Goal: Task Accomplishment & Management: Use online tool/utility

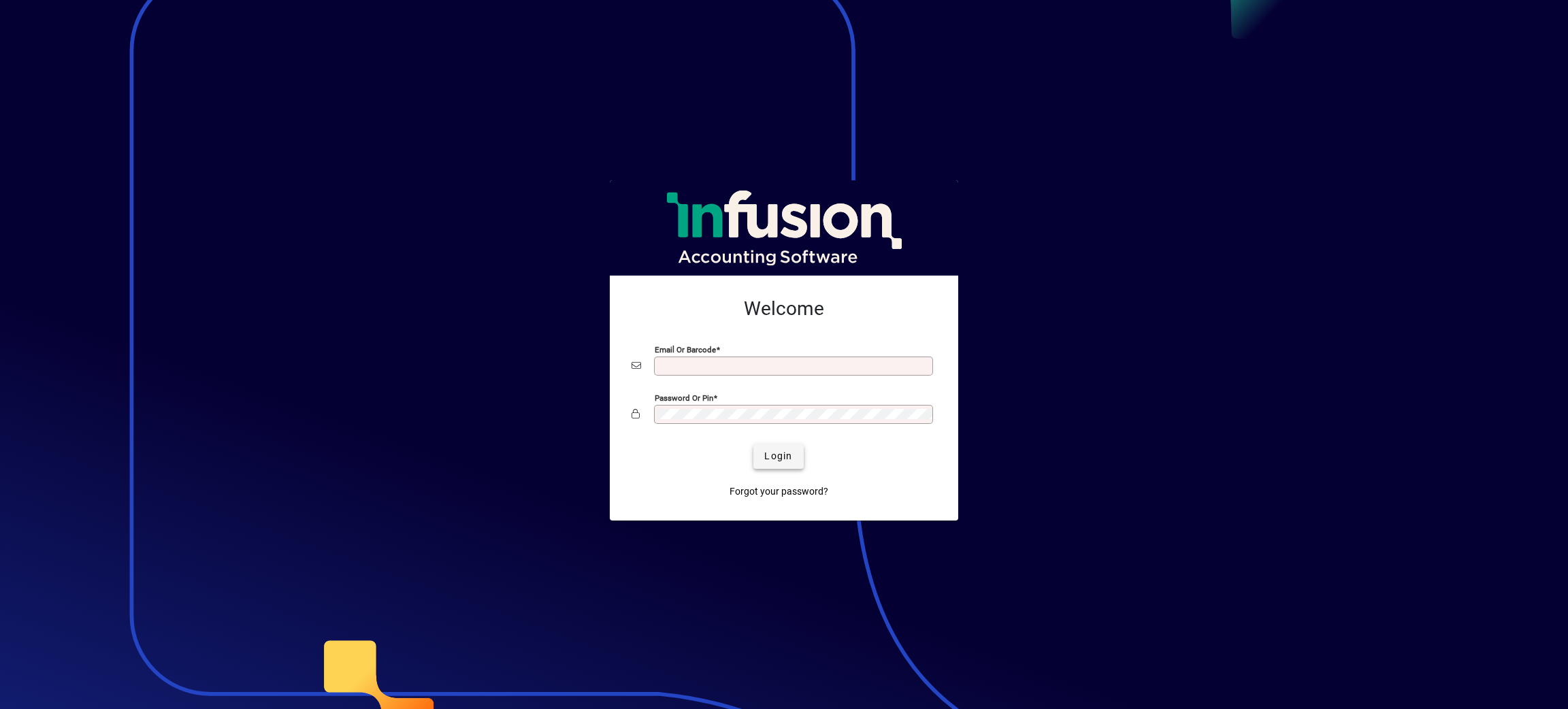
type input "**********"
click at [770, 456] on span "Login" at bounding box center [778, 456] width 28 height 14
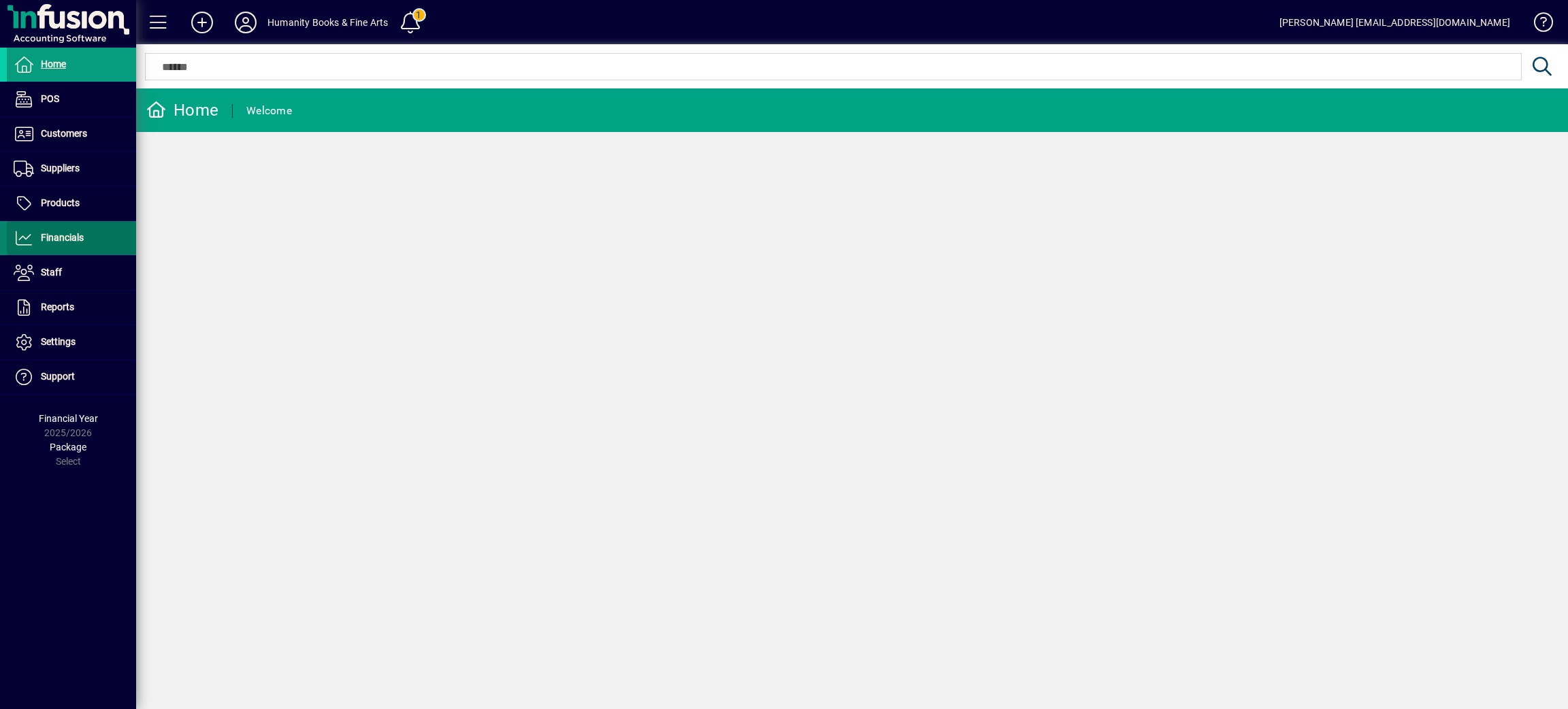
click at [79, 240] on span "Financials" at bounding box center [62, 237] width 43 height 11
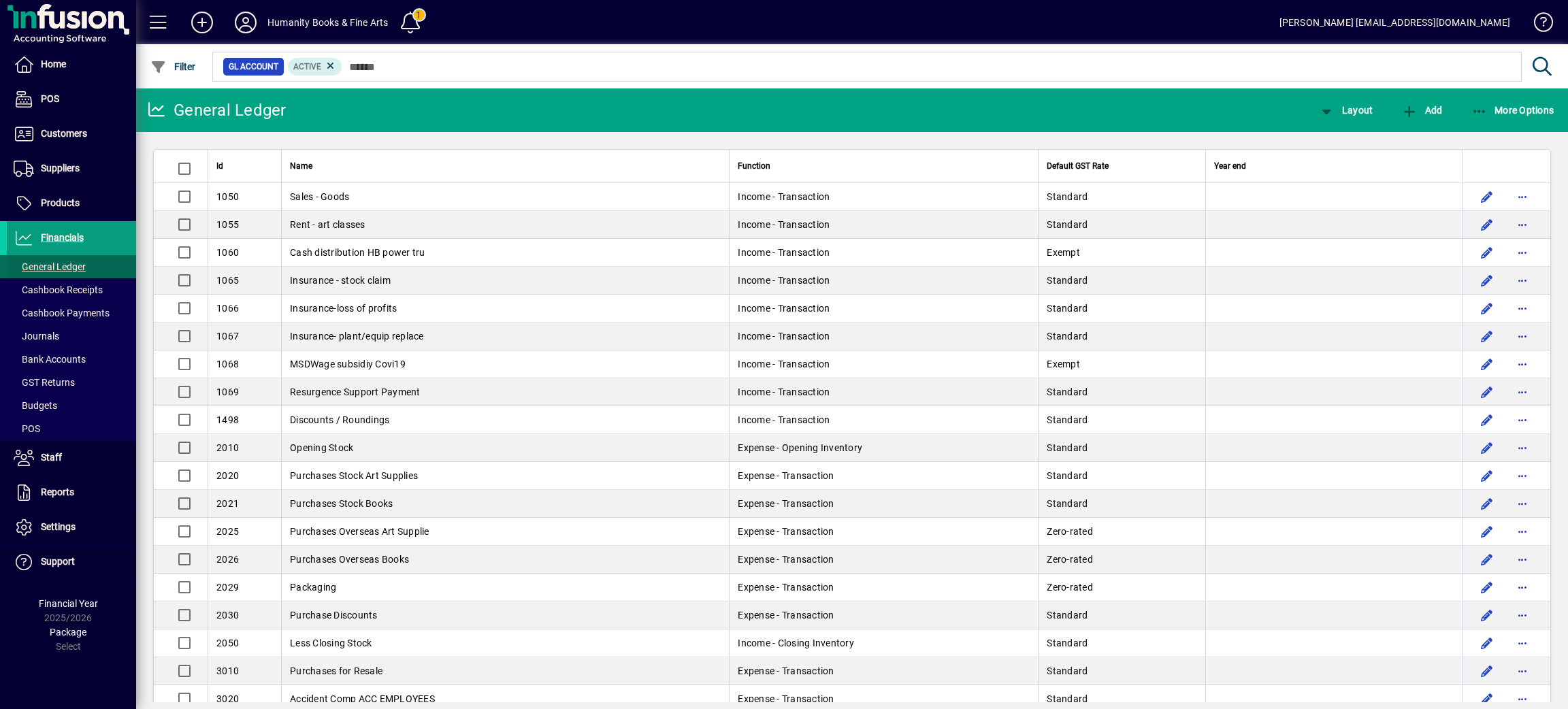
click at [77, 267] on span "General Ledger" at bounding box center [50, 267] width 72 height 11
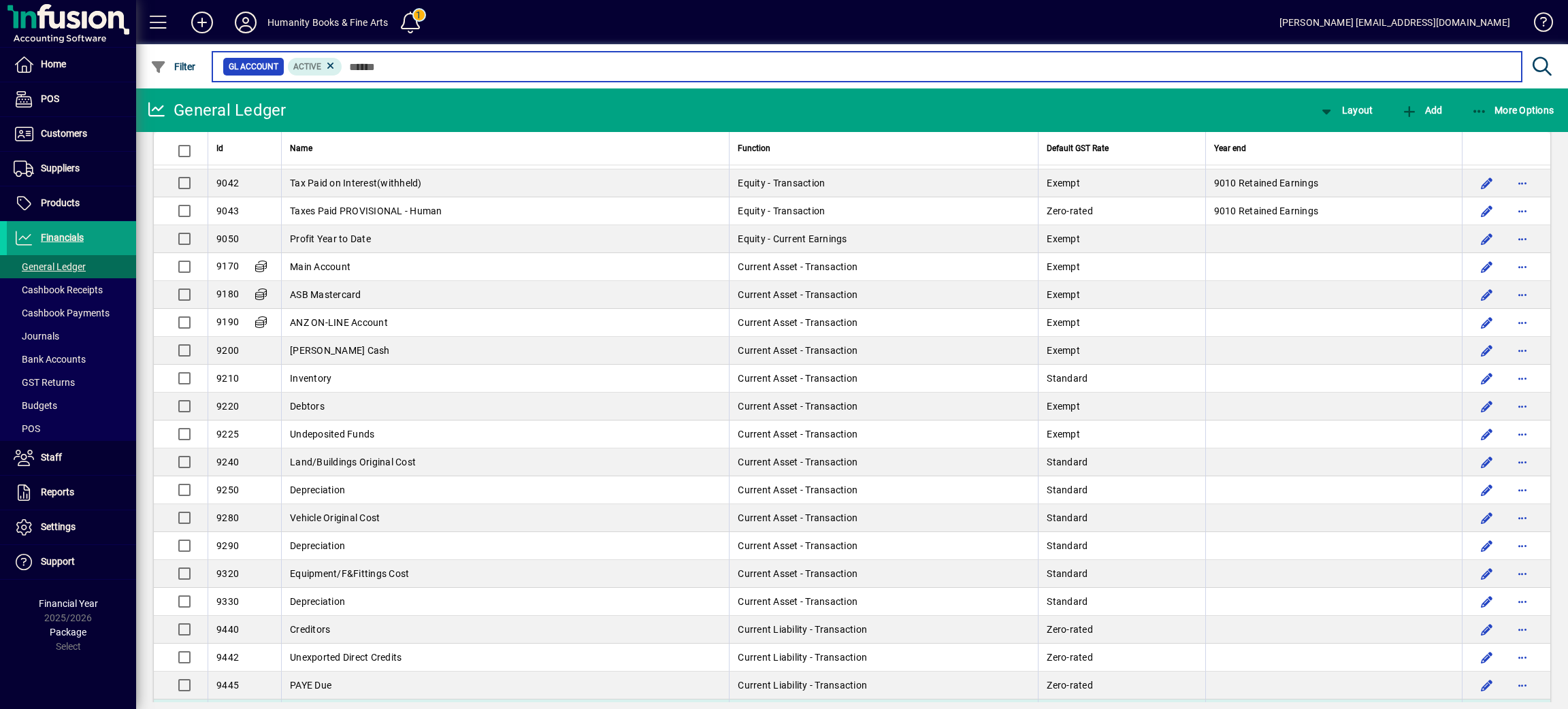
scroll to position [2284, 0]
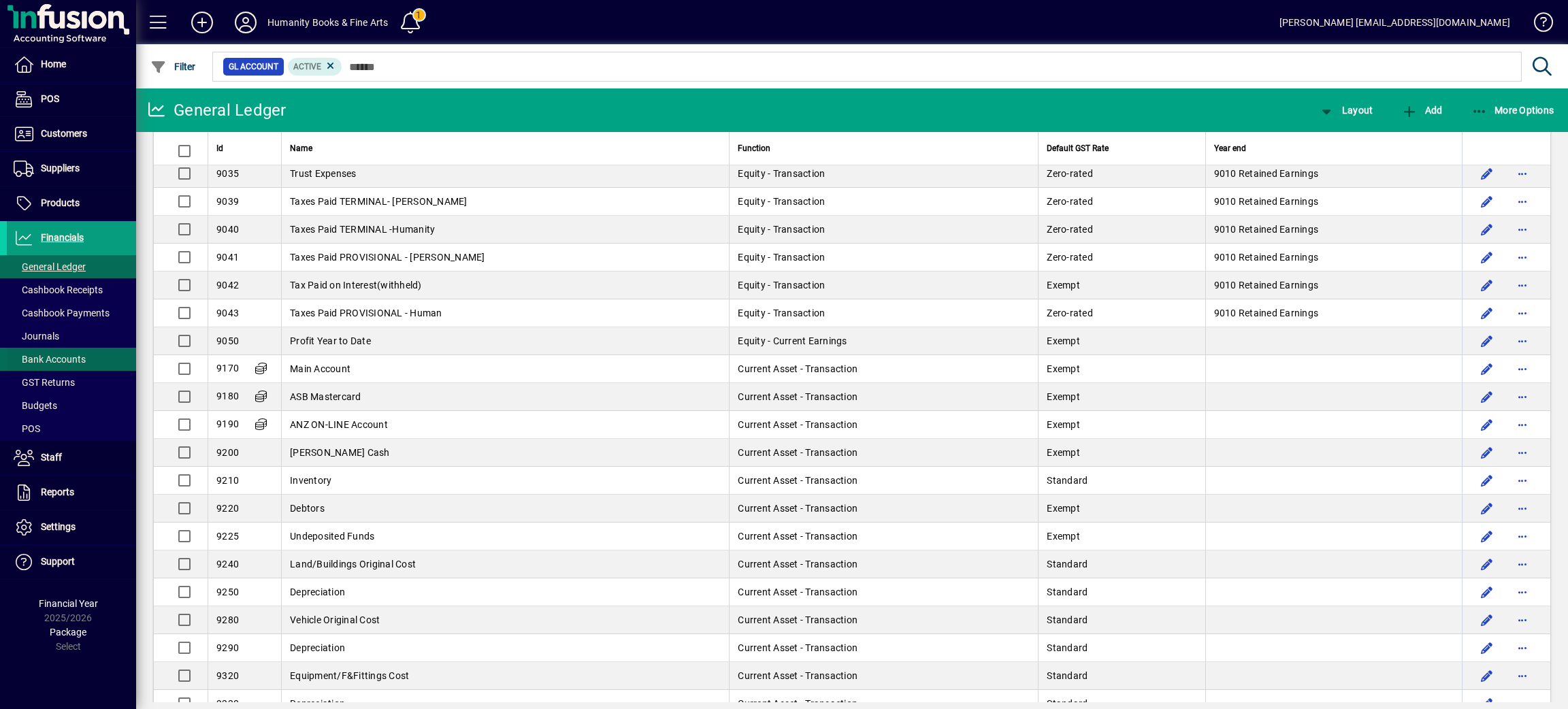
click at [72, 351] on span at bounding box center [71, 359] width 129 height 32
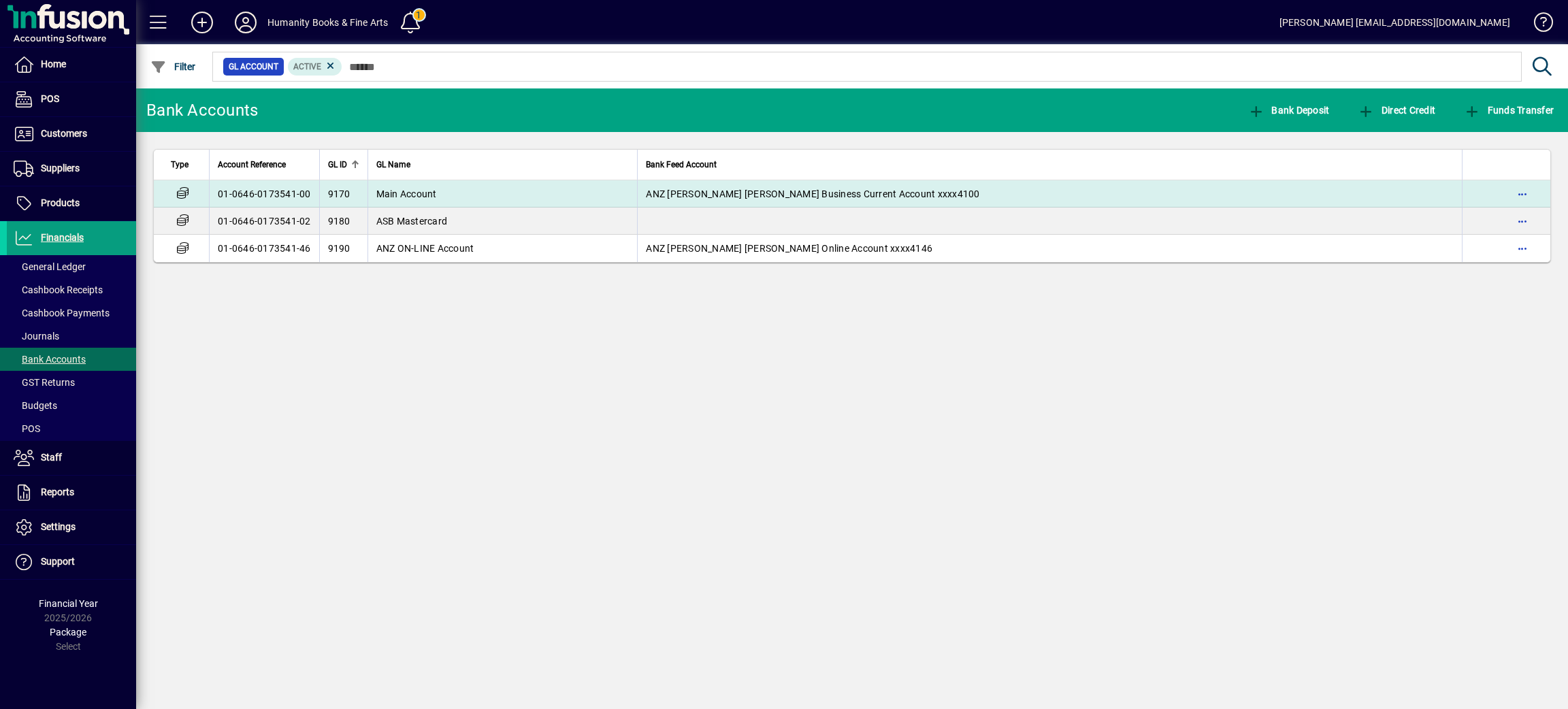
click at [402, 194] on span "Main Account" at bounding box center [407, 193] width 60 height 11
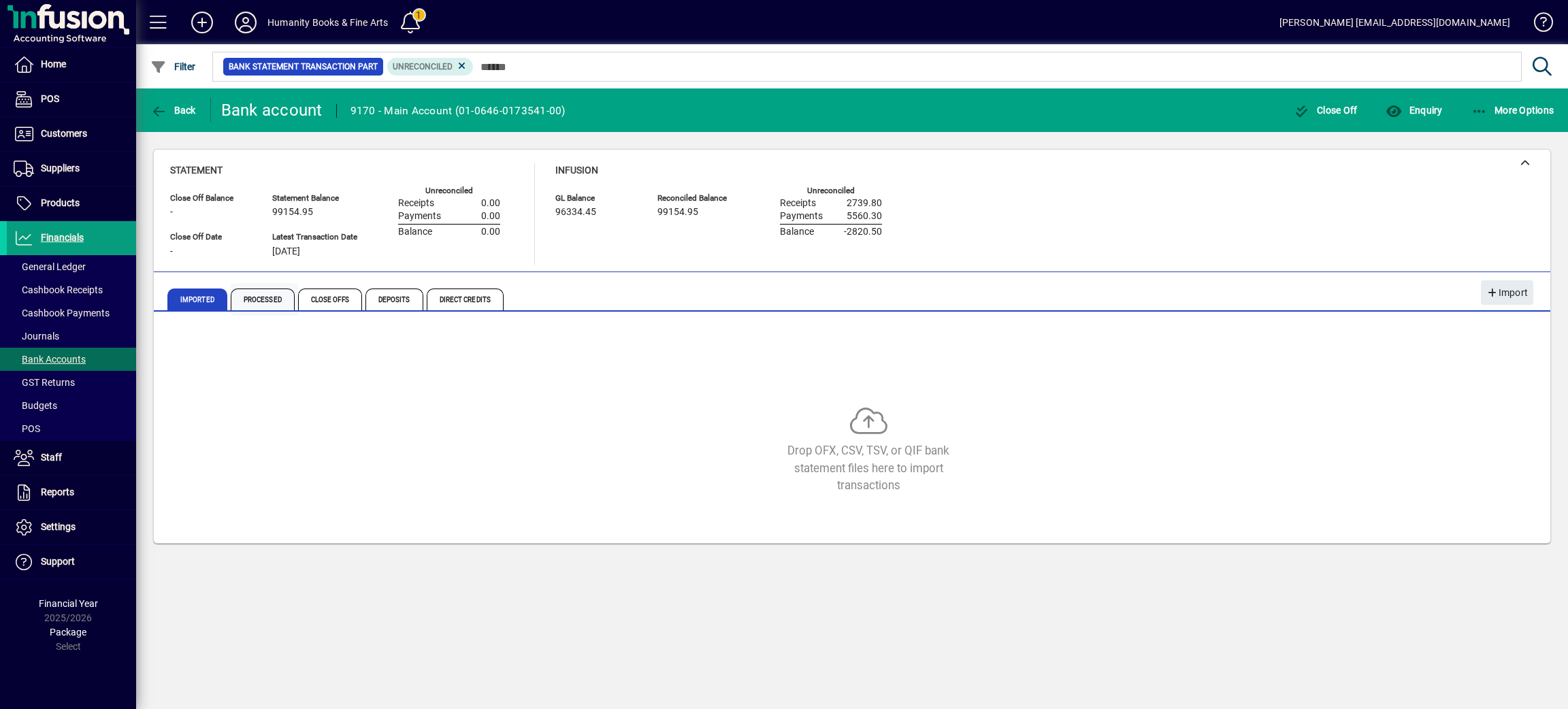
click at [259, 304] on span "Processed" at bounding box center [262, 300] width 64 height 22
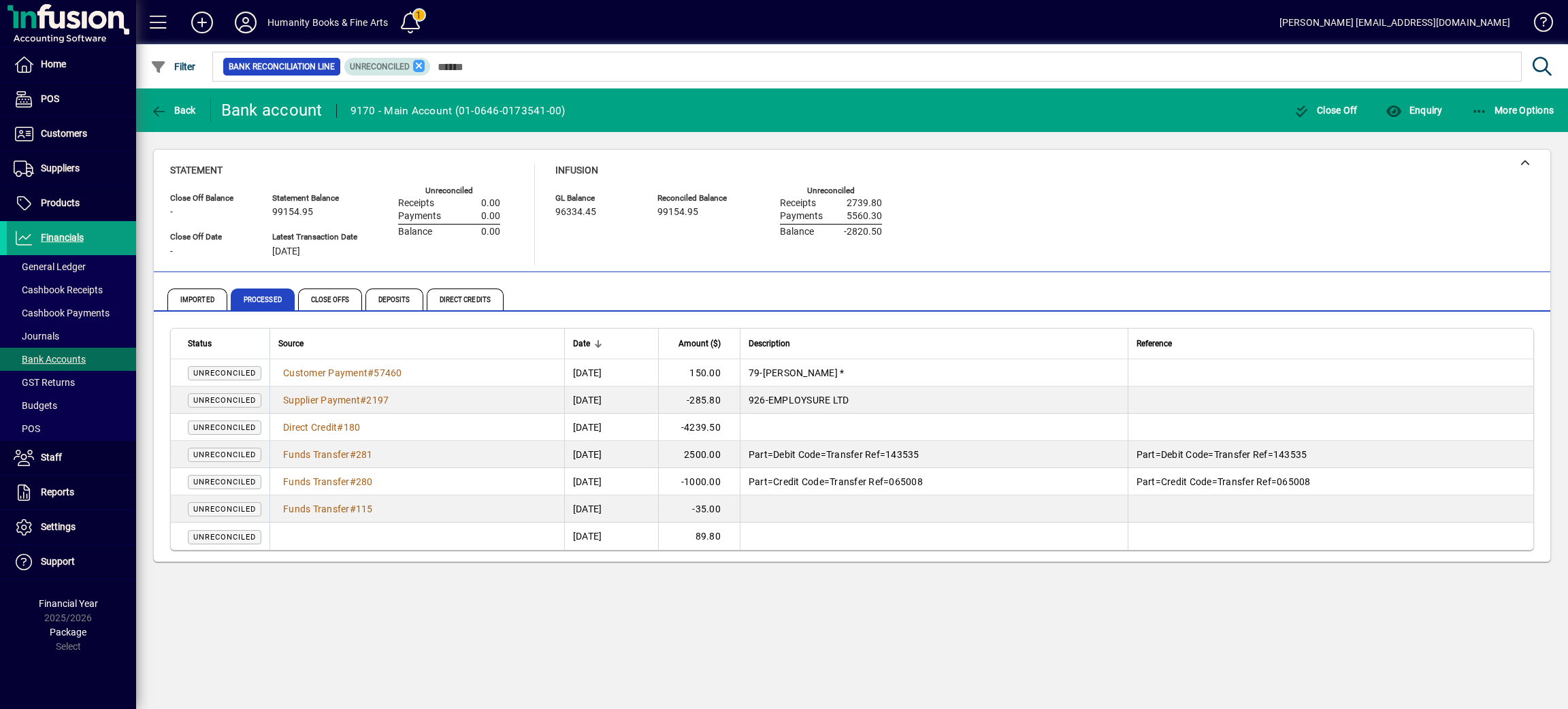
click at [414, 67] on icon at bounding box center [419, 65] width 12 height 12
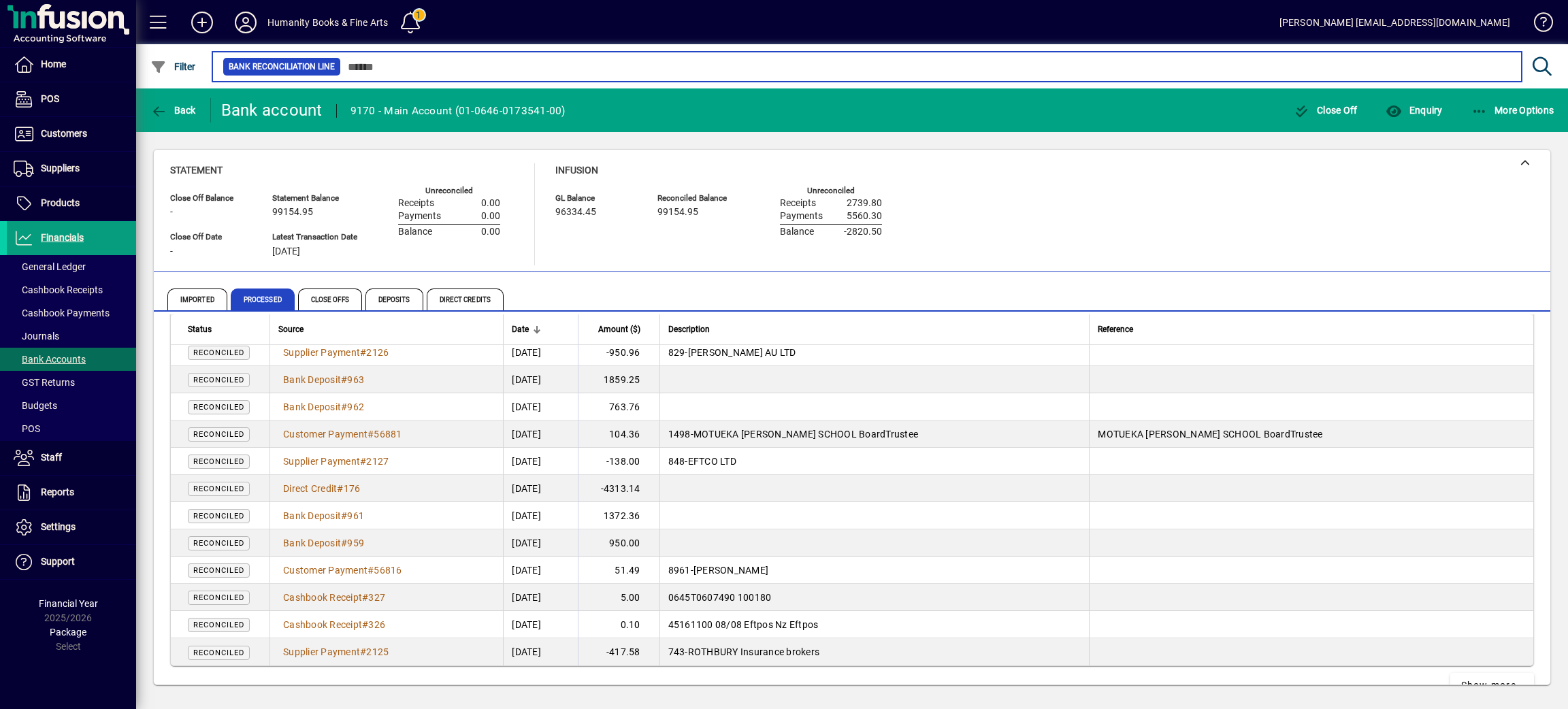
scroll to position [2446, 0]
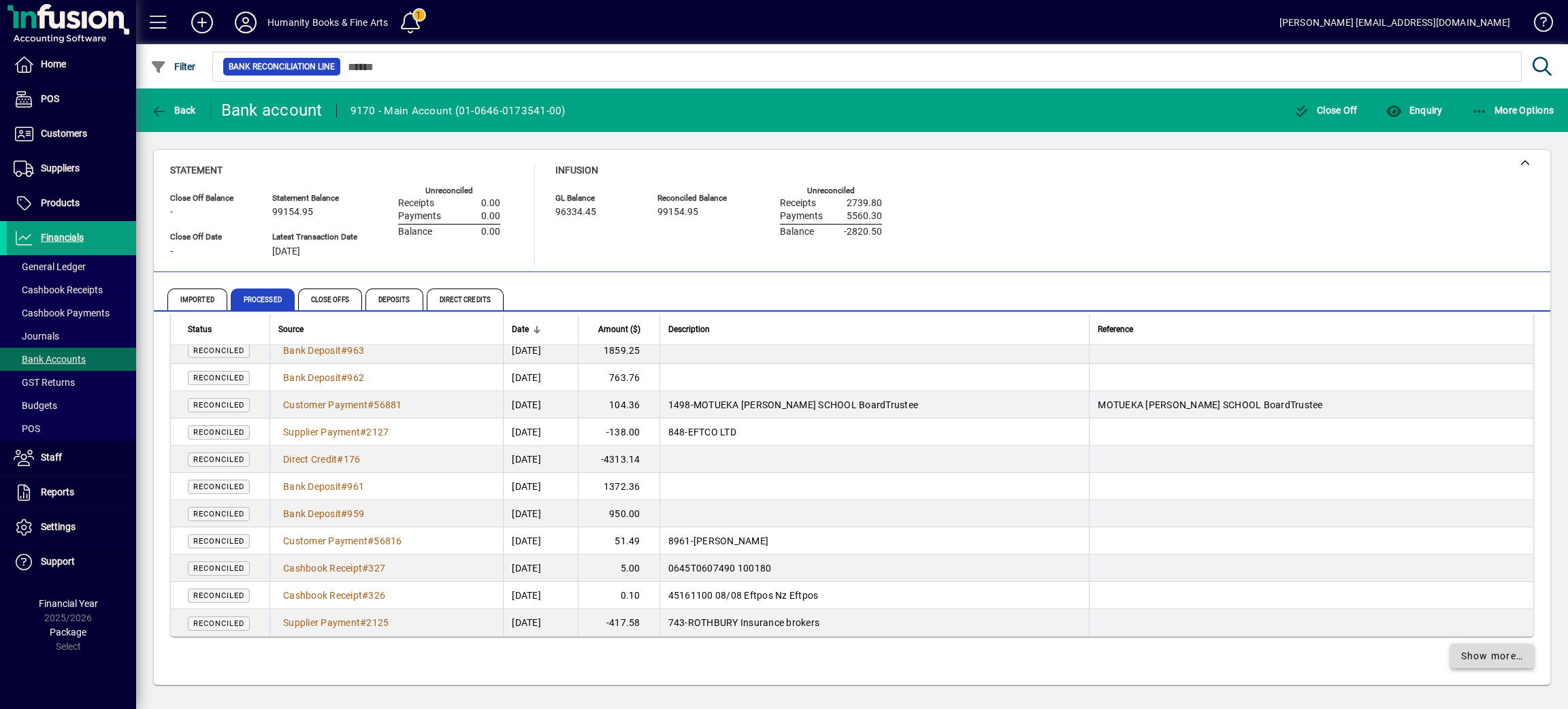
click at [1473, 656] on span "Show more…" at bounding box center [1492, 657] width 62 height 14
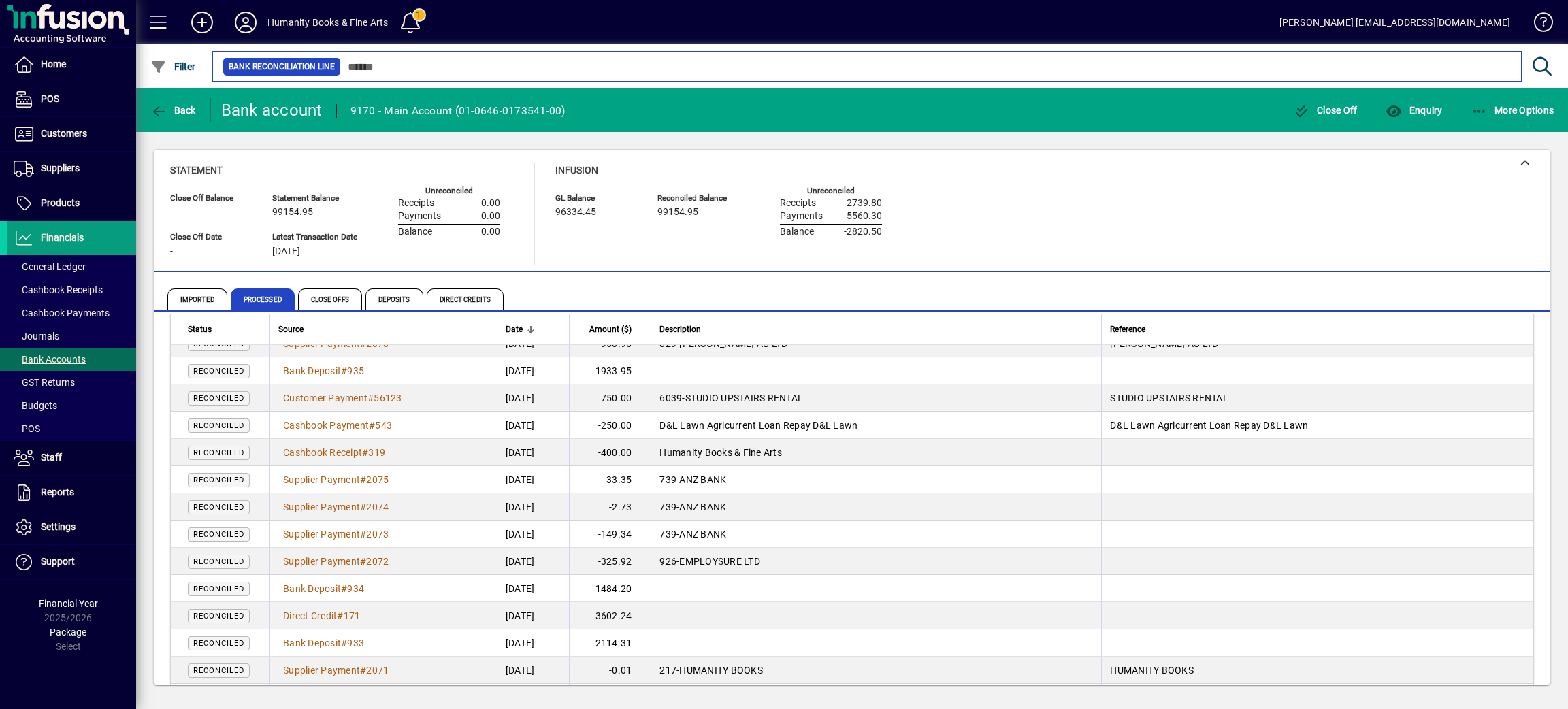
scroll to position [5168, 0]
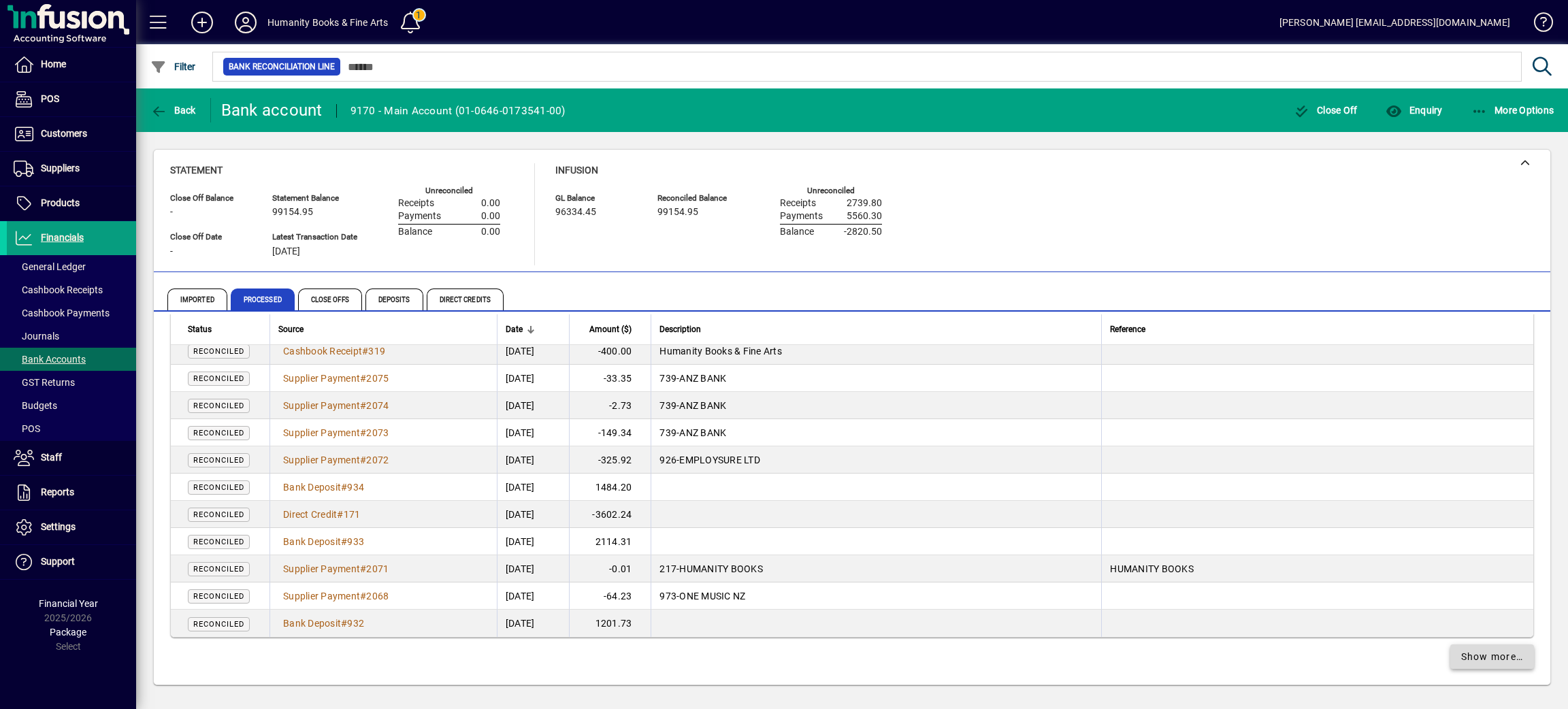
click at [1471, 661] on span "Show more…" at bounding box center [1492, 657] width 62 height 14
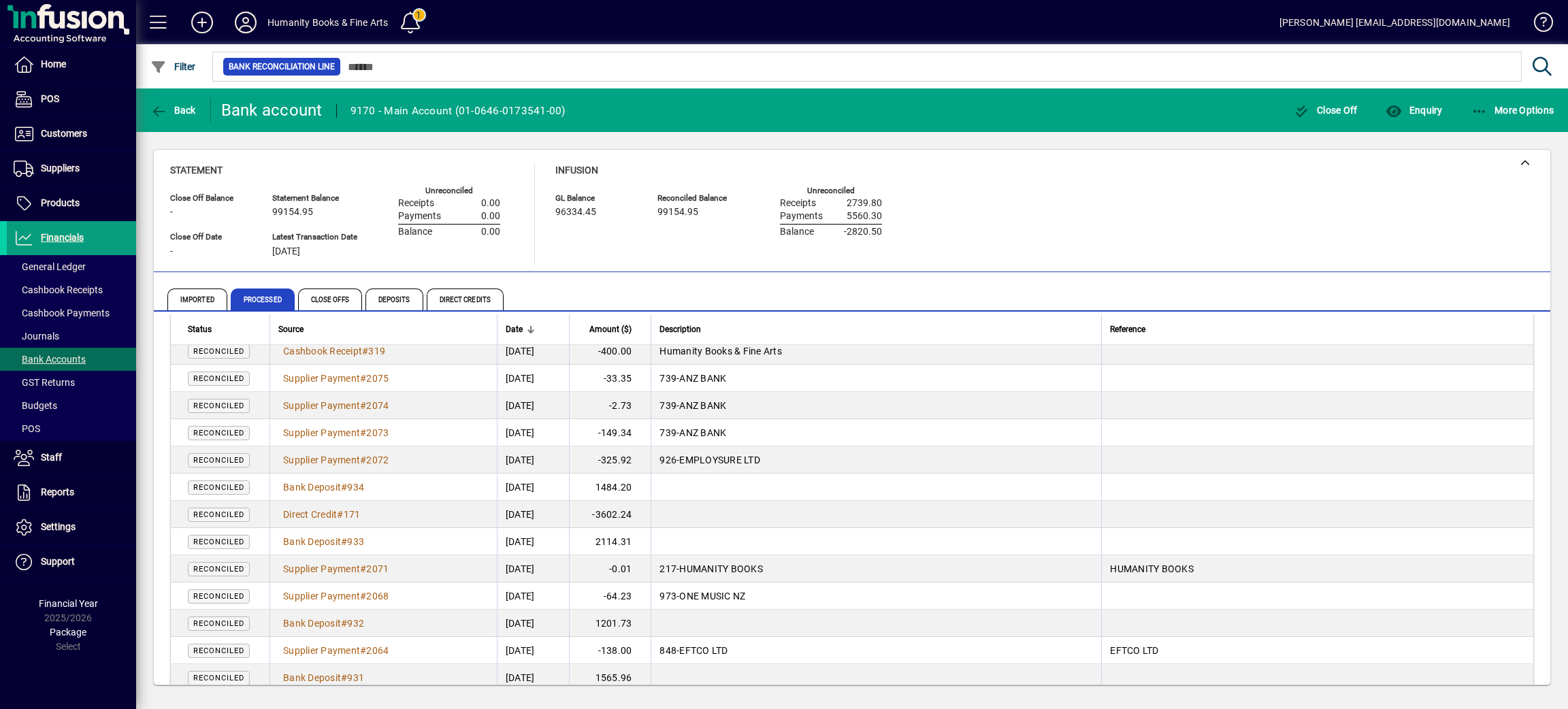
click at [1469, 661] on td "EFTCO LTD" at bounding box center [1317, 651] width 432 height 27
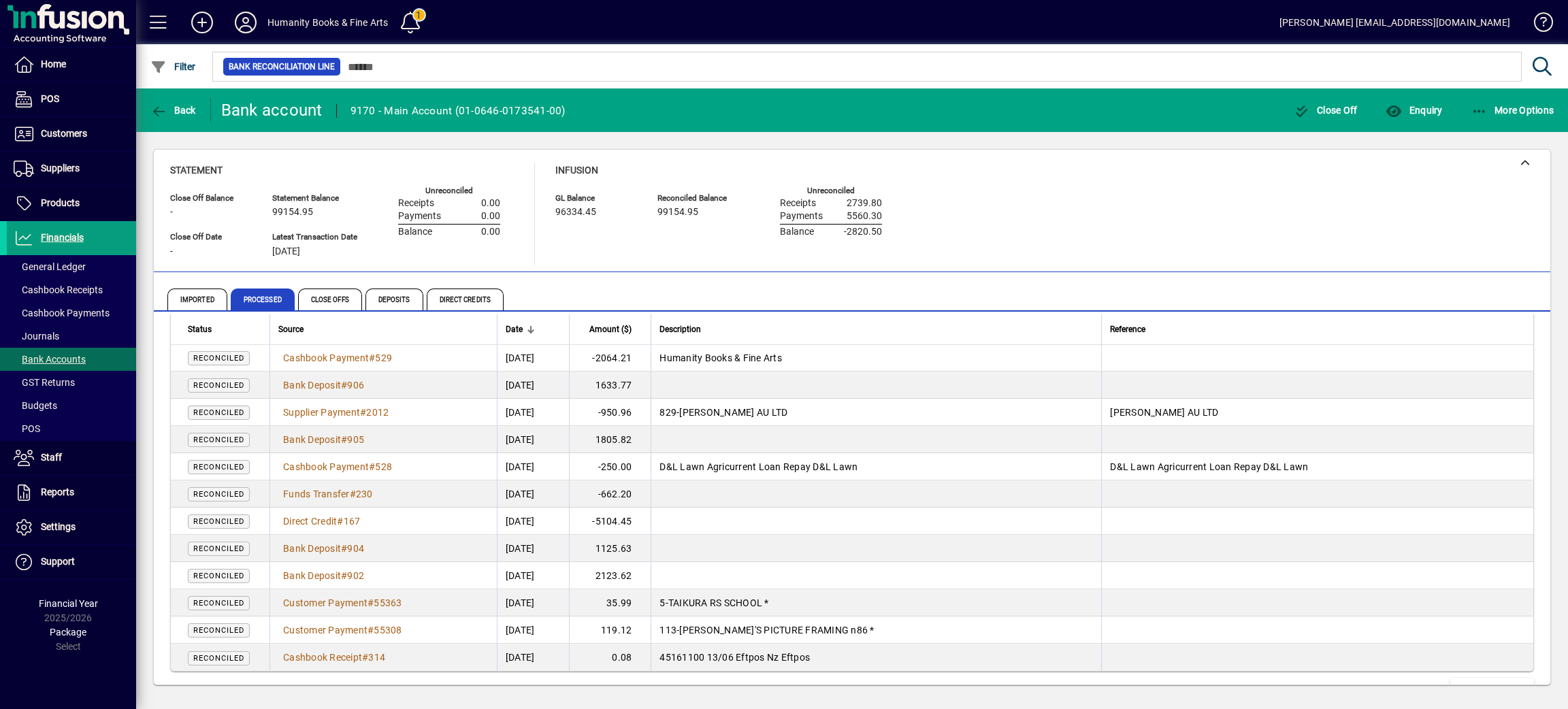
scroll to position [7890, 0]
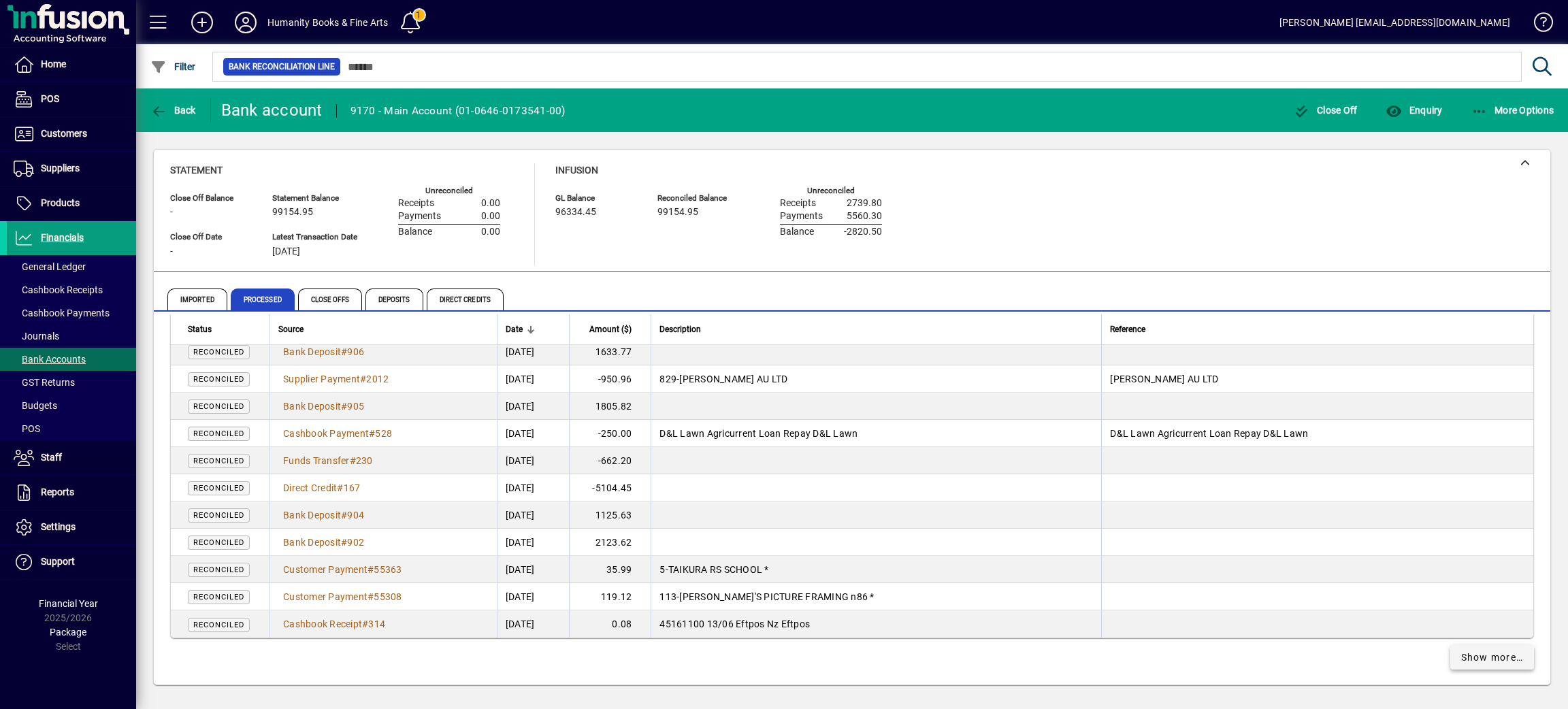
drag, startPoint x: 1475, startPoint y: 661, endPoint x: 1438, endPoint y: 644, distance: 40.7
click at [1474, 660] on span "Show more…" at bounding box center [1492, 658] width 62 height 14
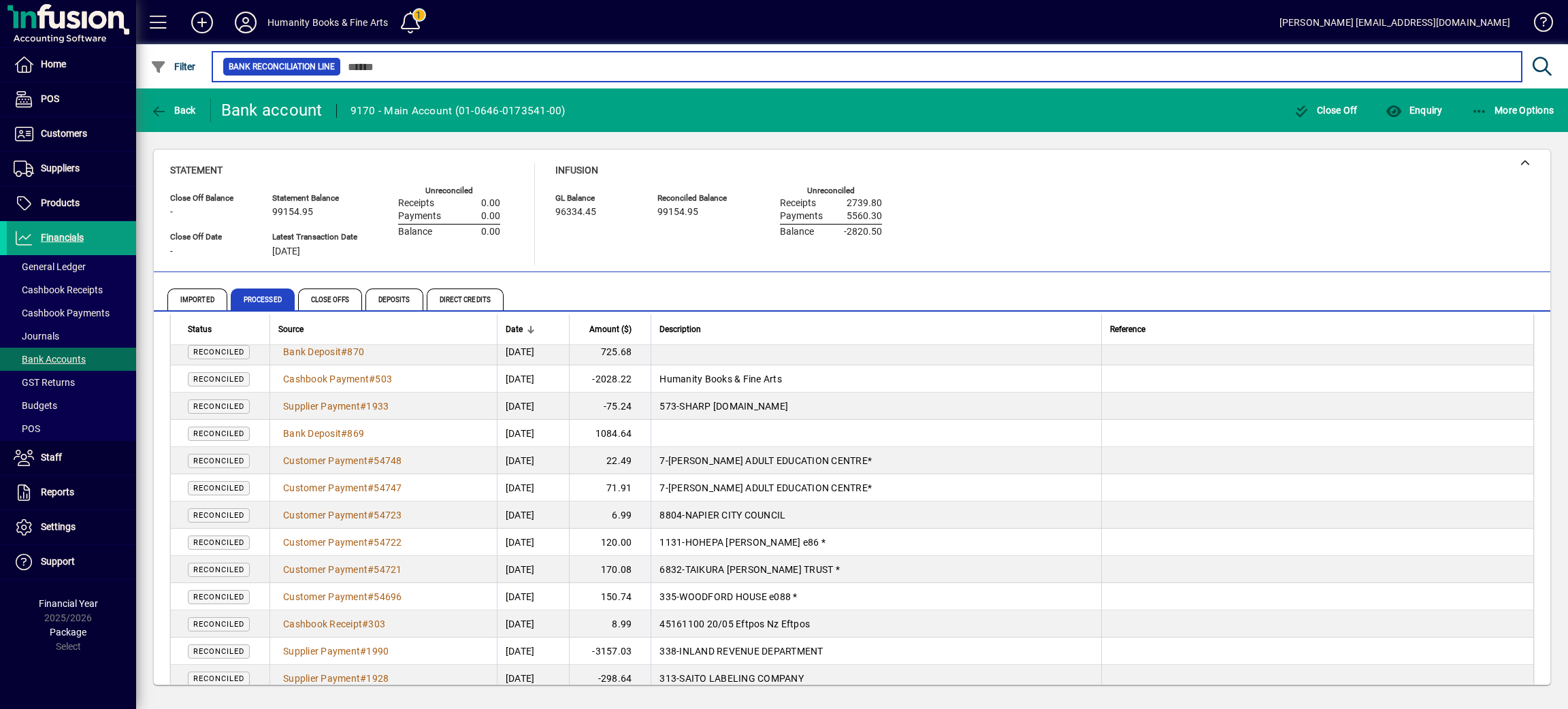
scroll to position [10613, 0]
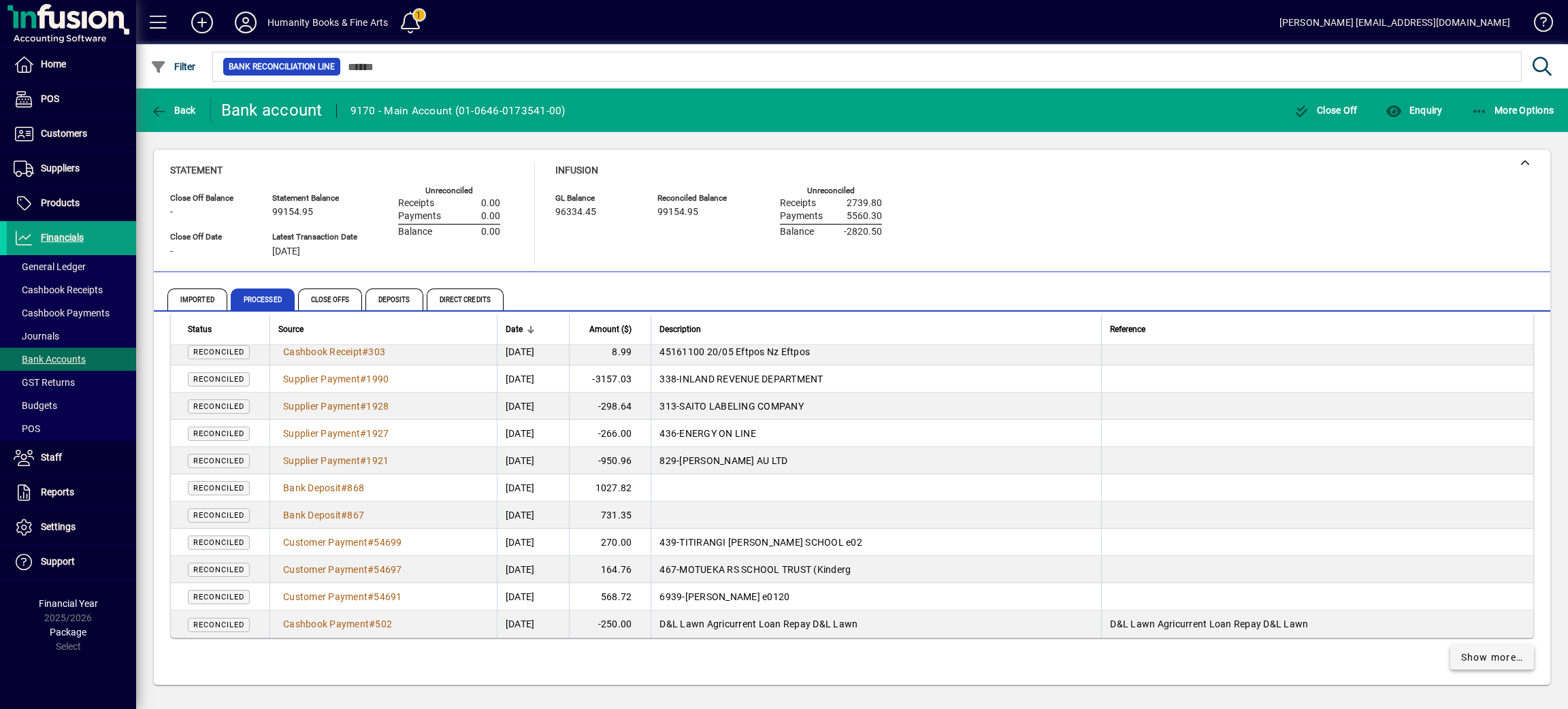
click at [1455, 647] on link "Show more…" at bounding box center [1493, 657] width 85 height 24
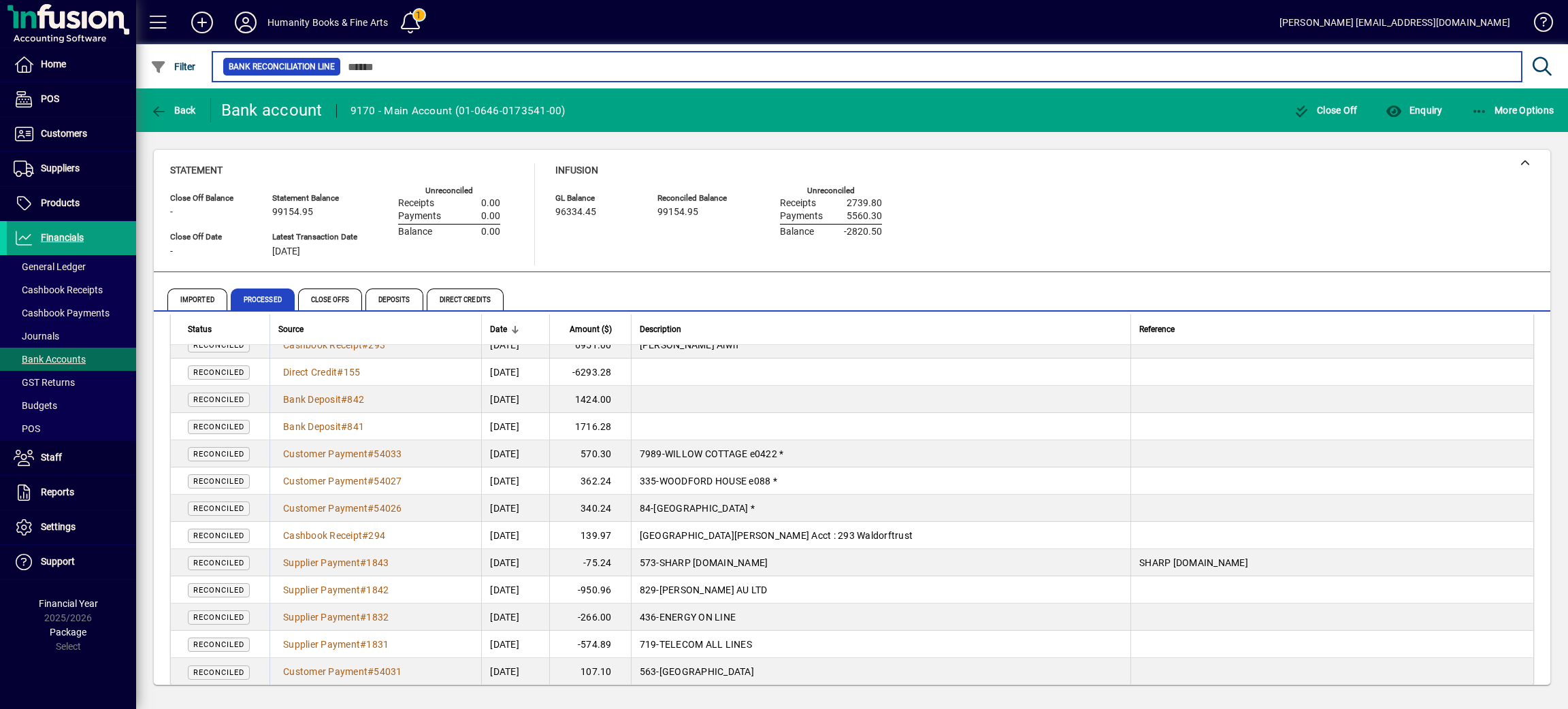
scroll to position [13335, 0]
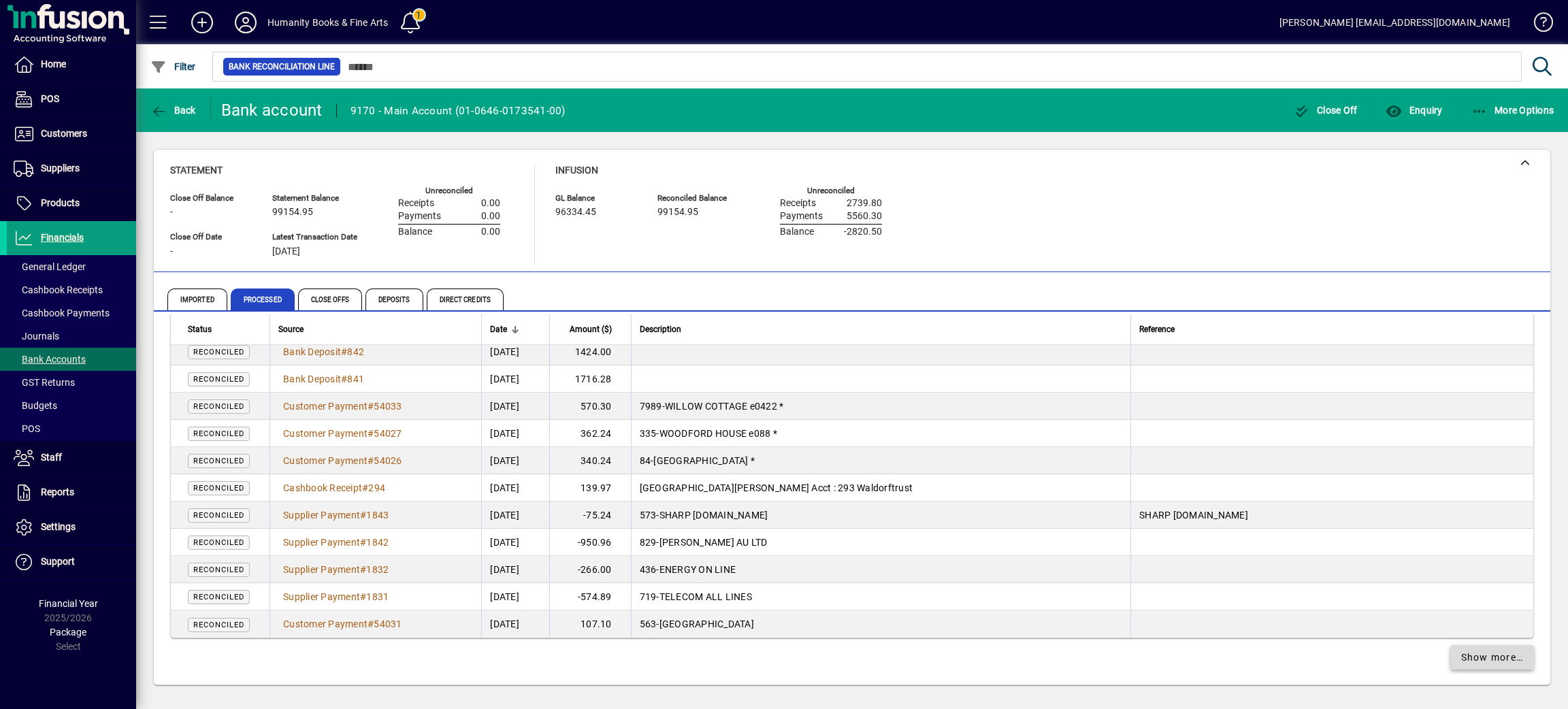
click at [1467, 657] on span "Show more…" at bounding box center [1492, 658] width 62 height 14
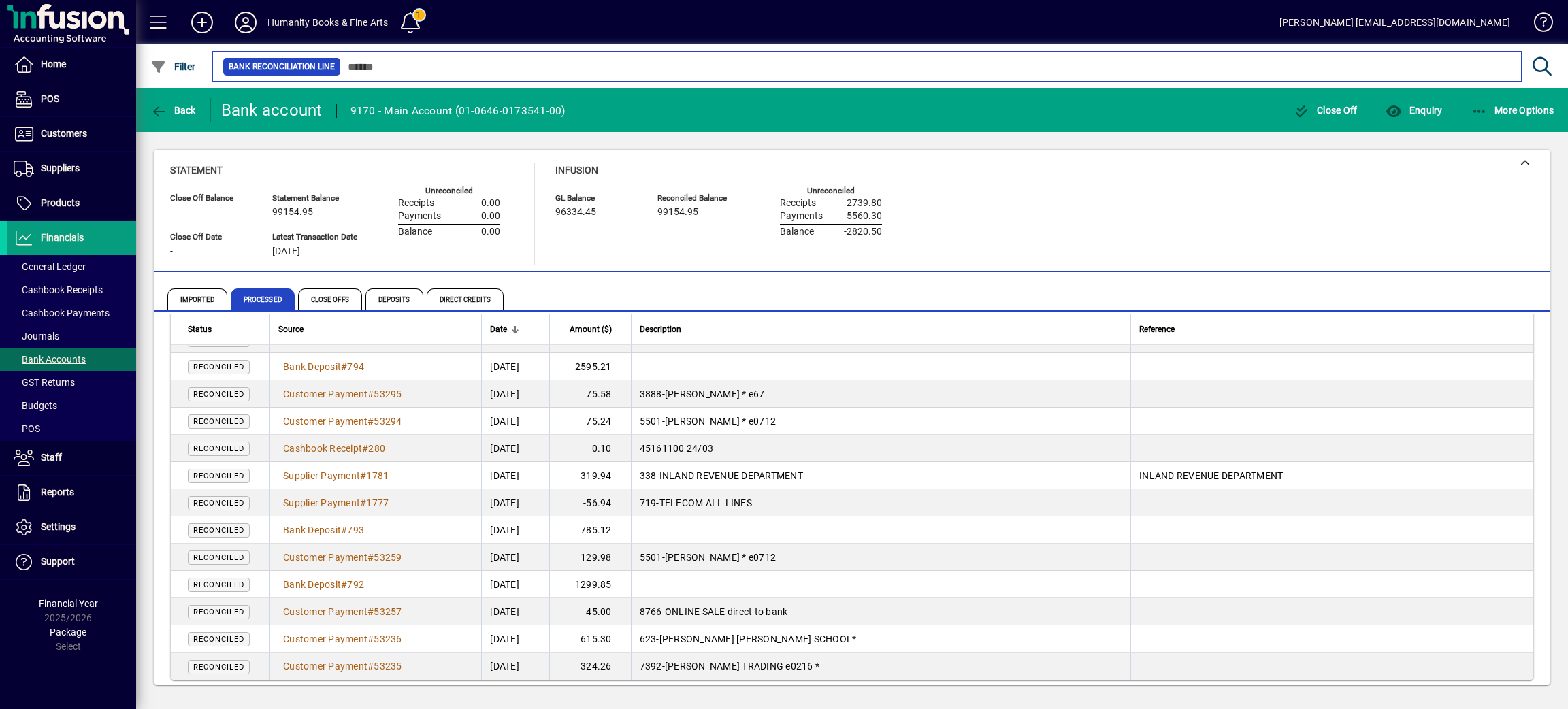
scroll to position [16057, 0]
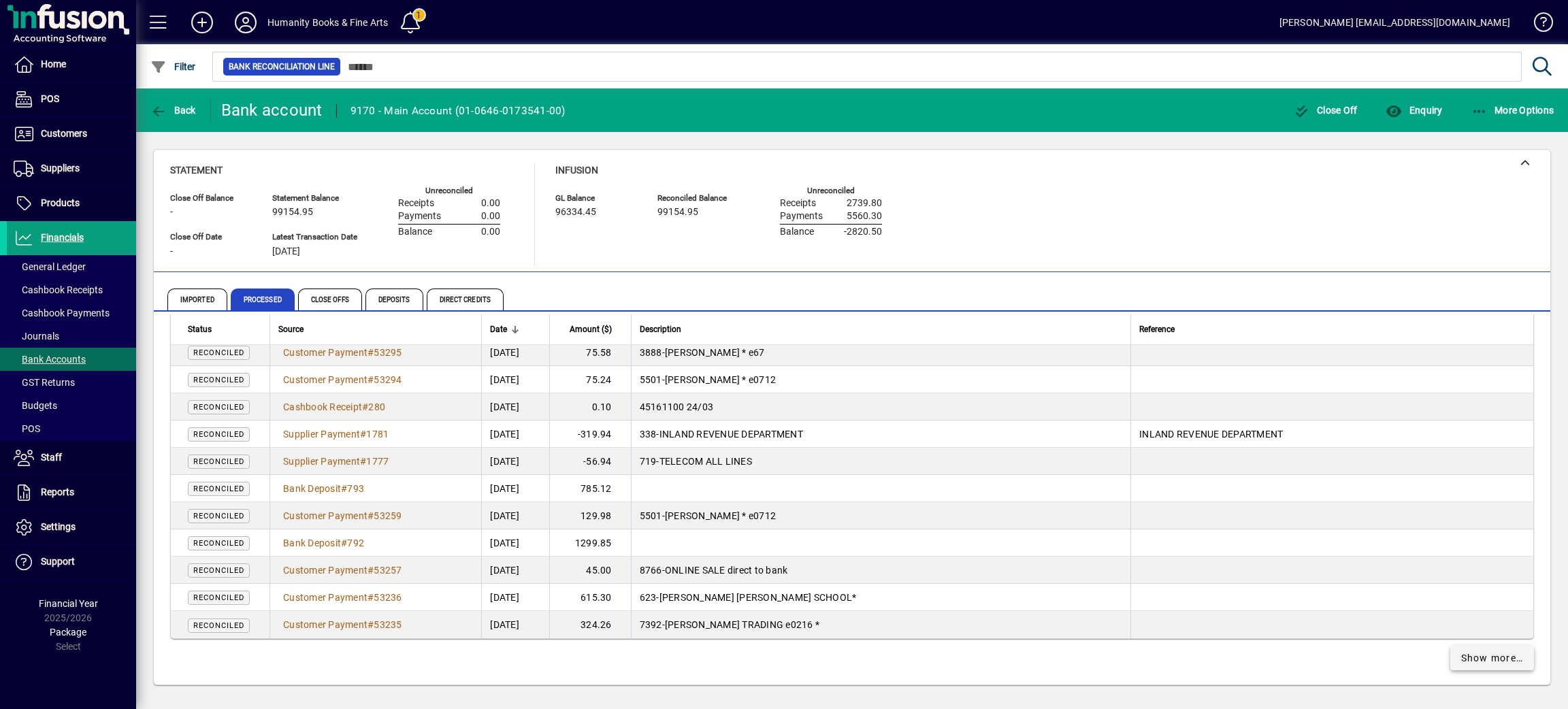
click at [1461, 652] on span "Show more…" at bounding box center [1492, 659] width 62 height 14
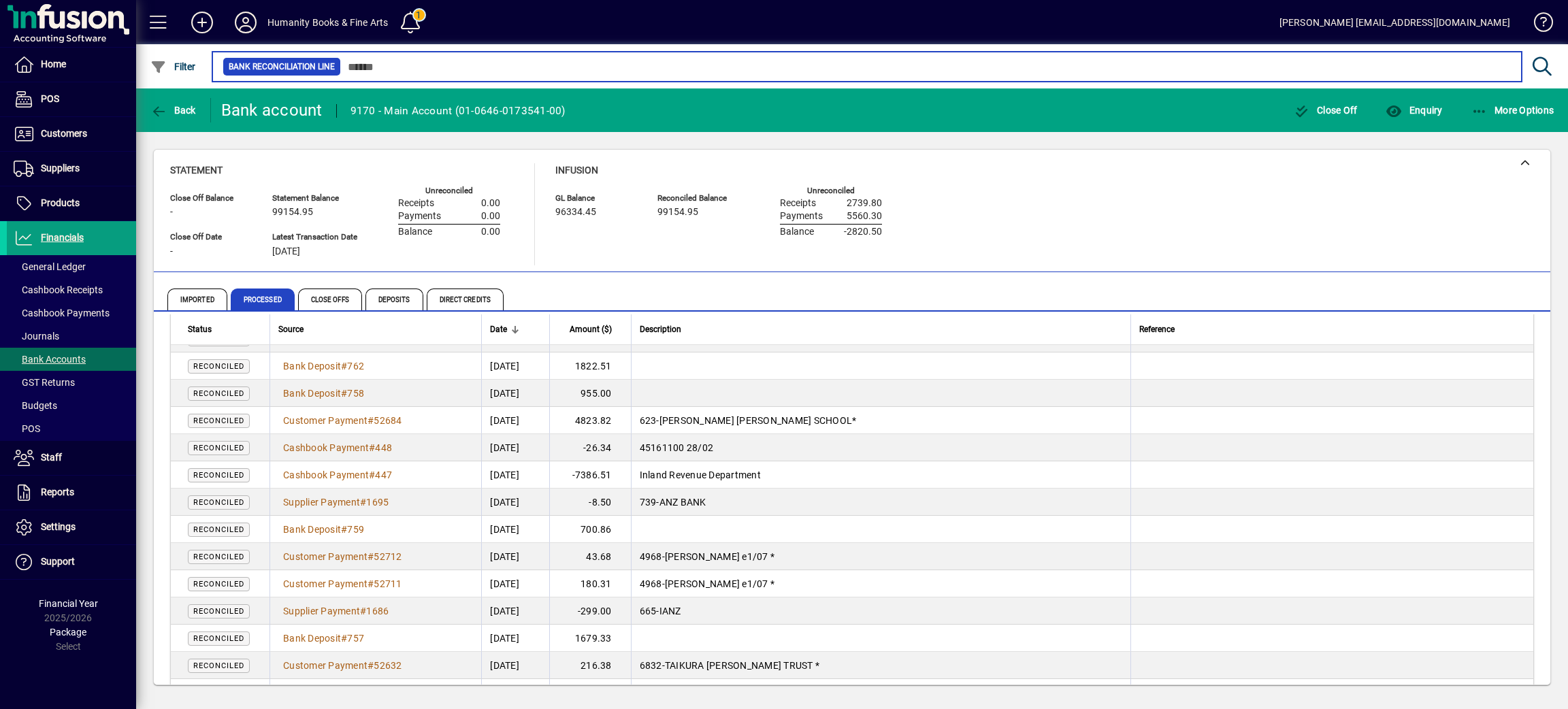
scroll to position [18780, 0]
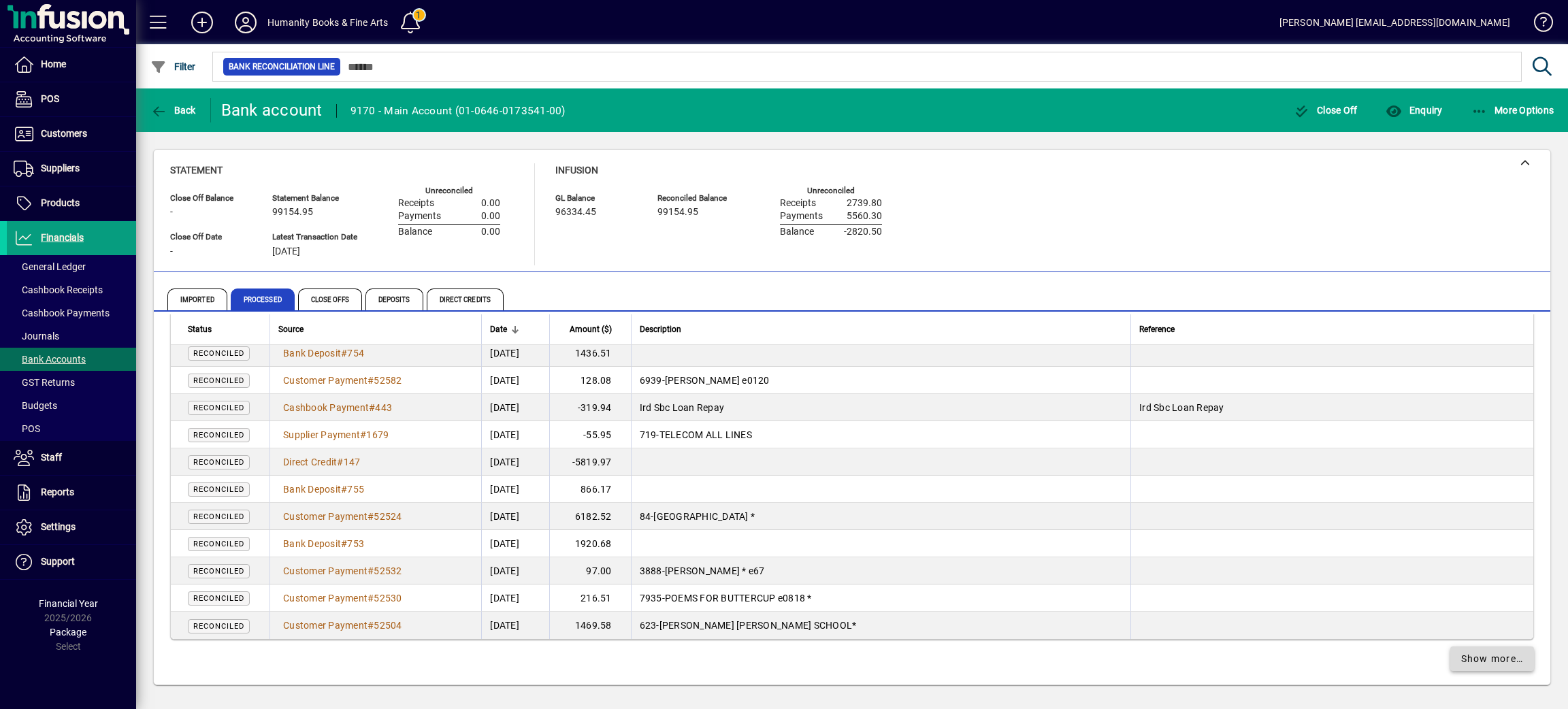
click at [1461, 654] on span "Show more…" at bounding box center [1492, 659] width 62 height 14
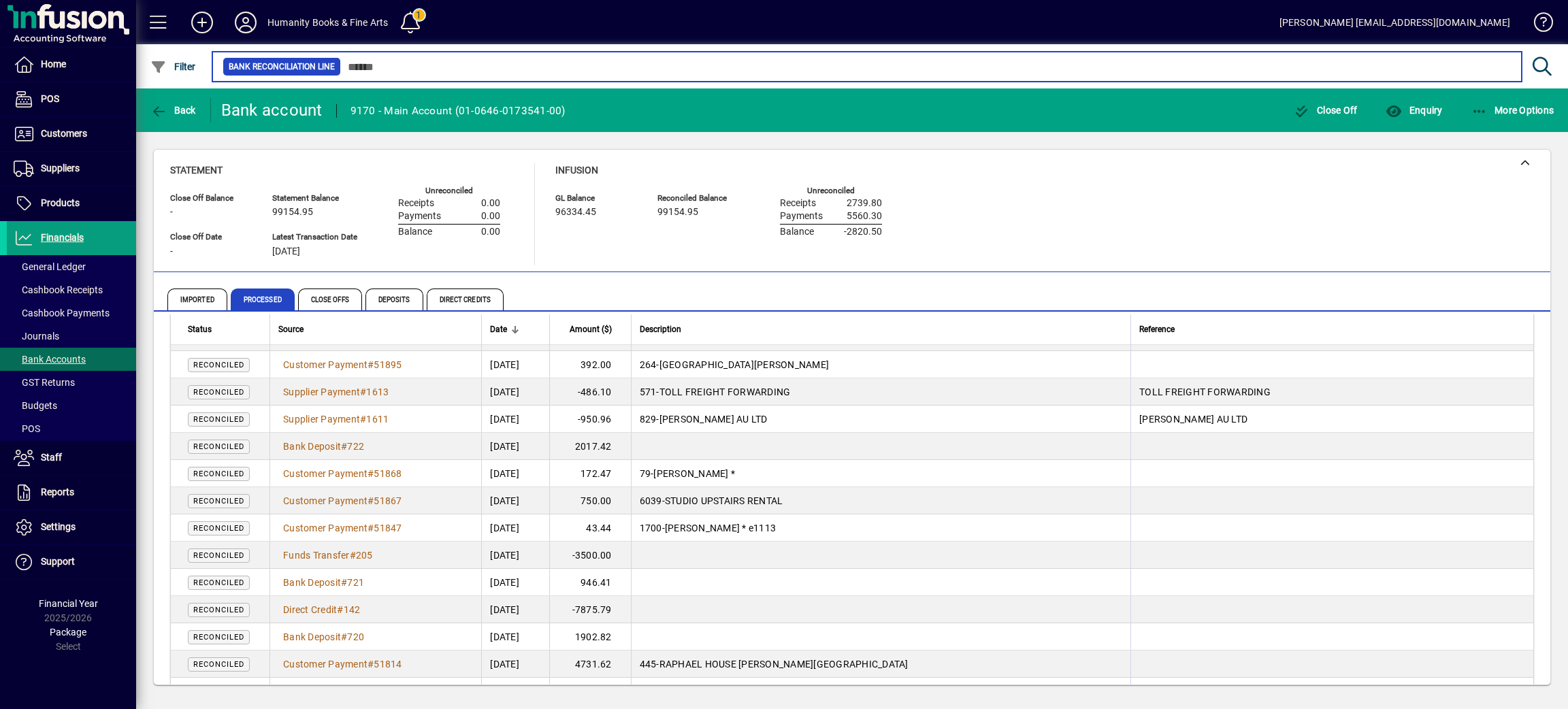
scroll to position [21501, 0]
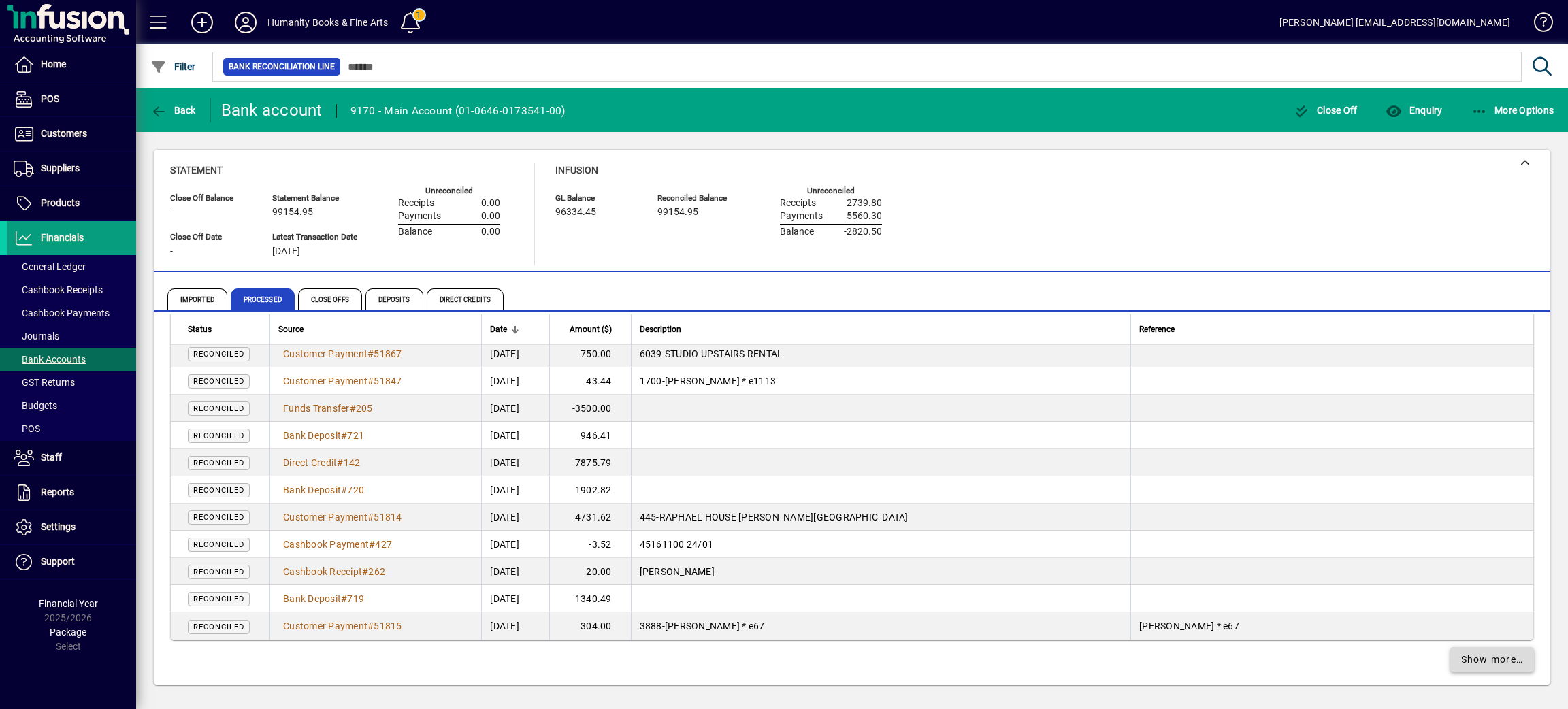
click at [1473, 656] on span "Show more…" at bounding box center [1492, 660] width 62 height 14
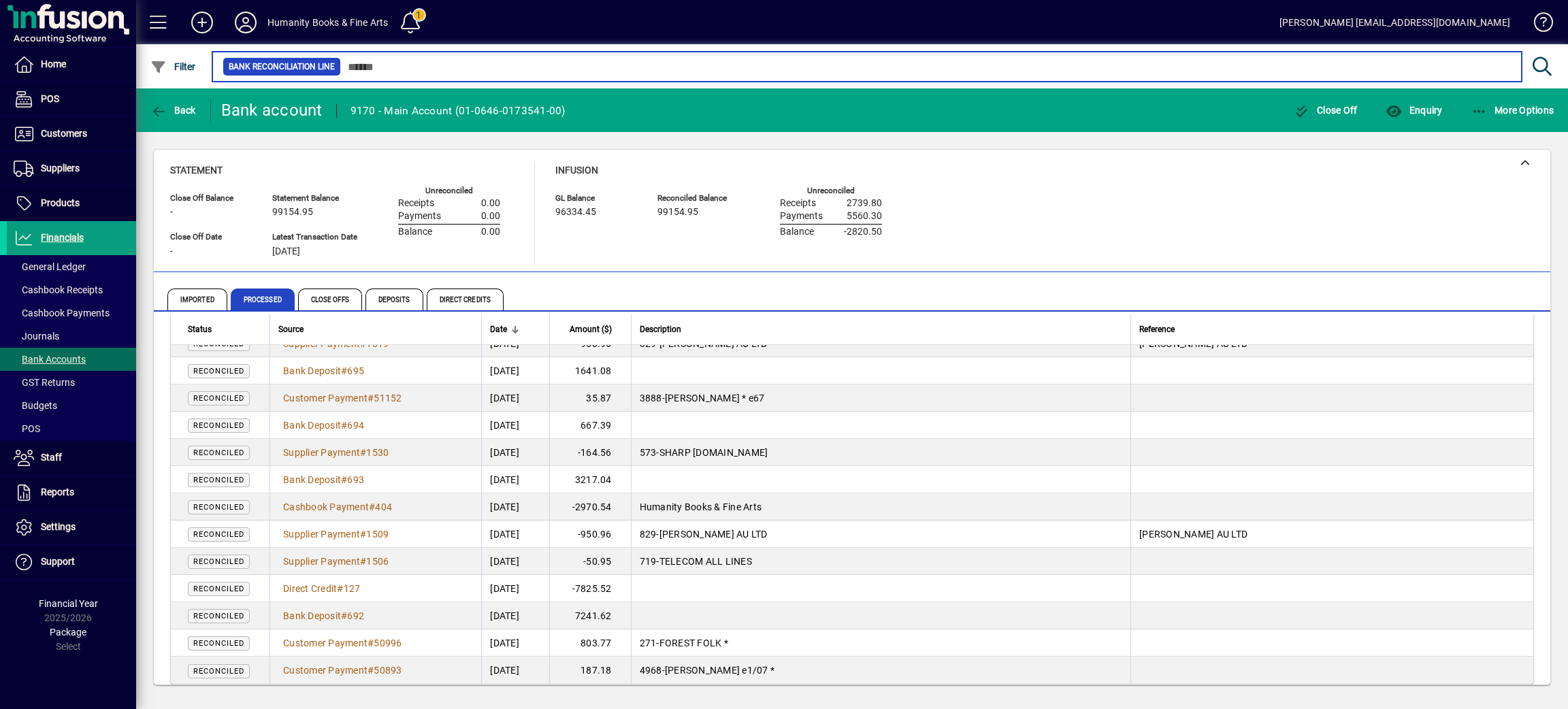
scroll to position [24225, 0]
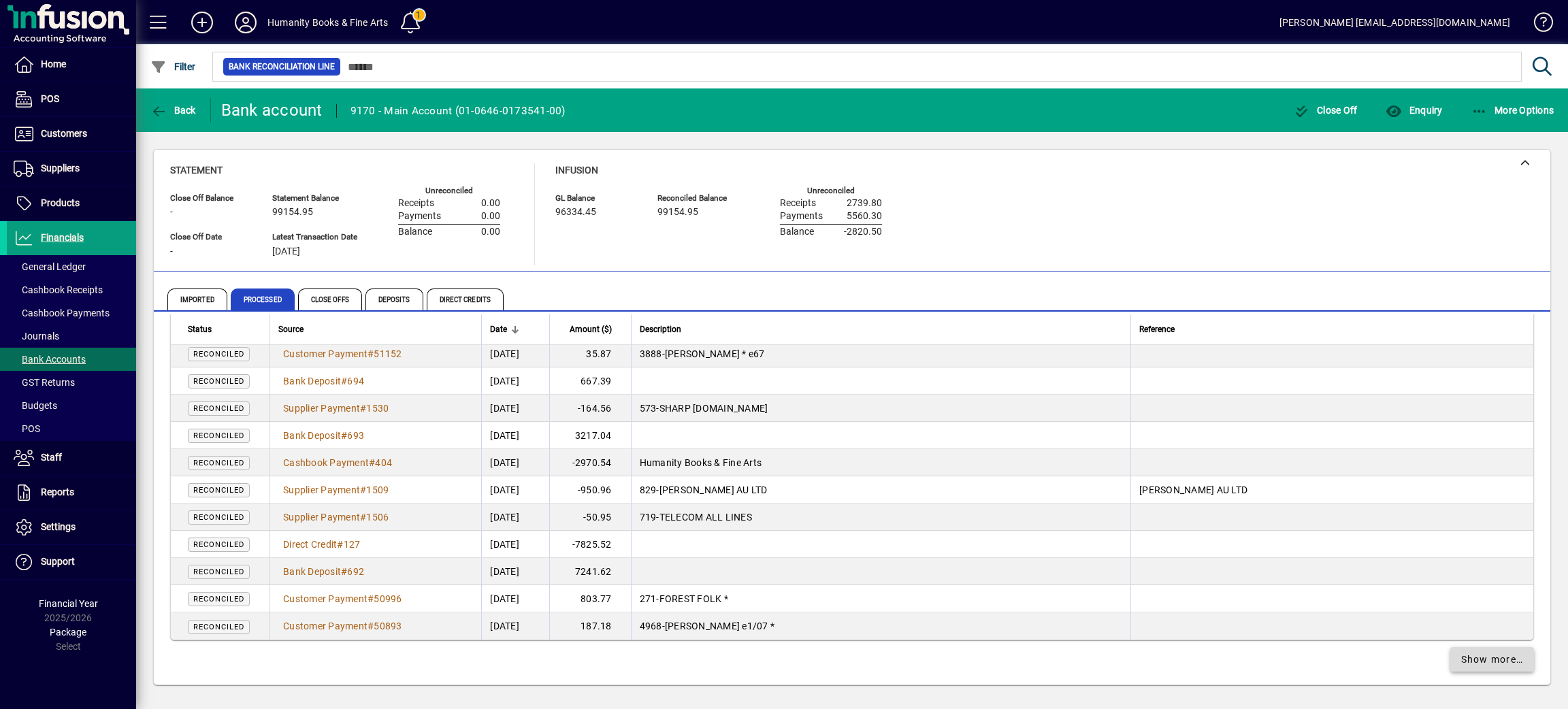
click at [1485, 657] on span "Show more…" at bounding box center [1492, 660] width 62 height 14
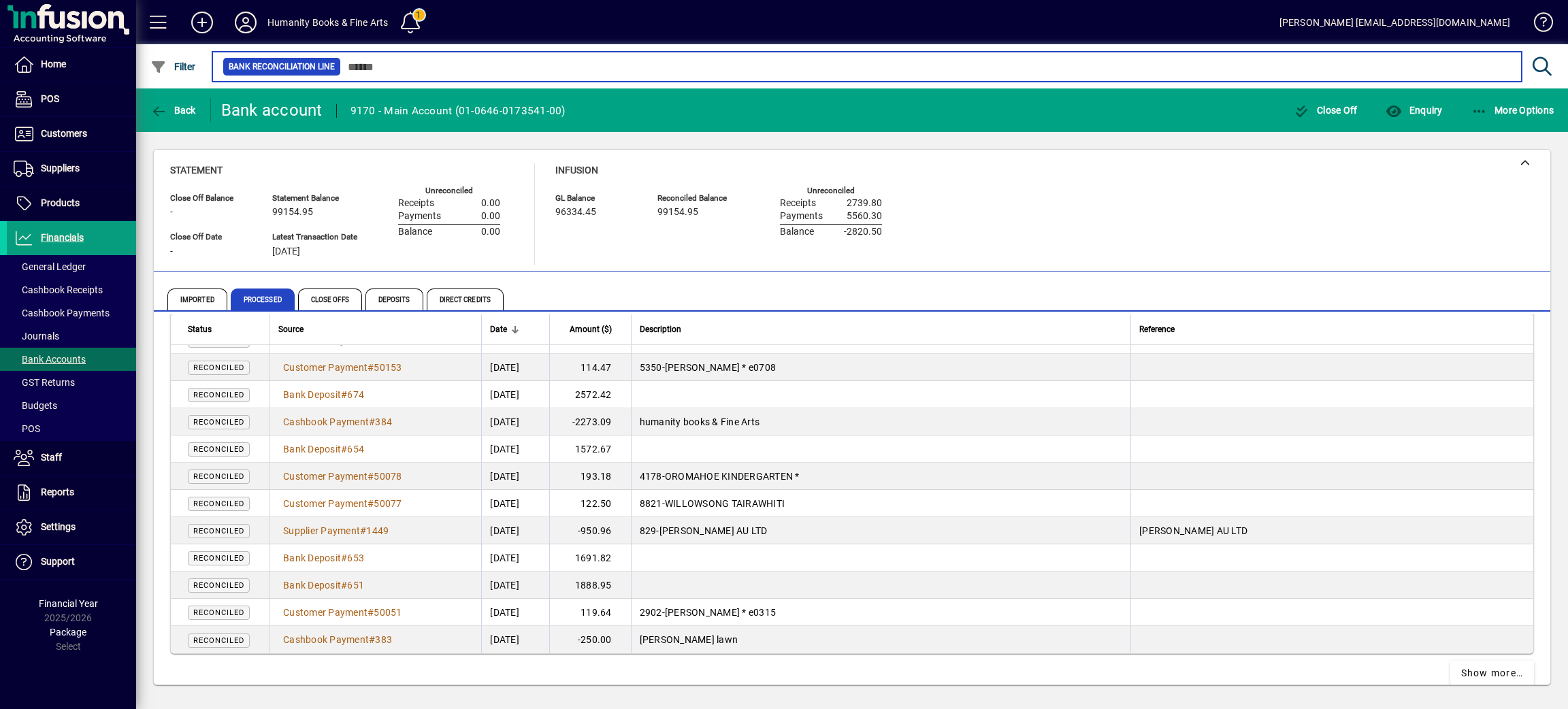
scroll to position [26947, 0]
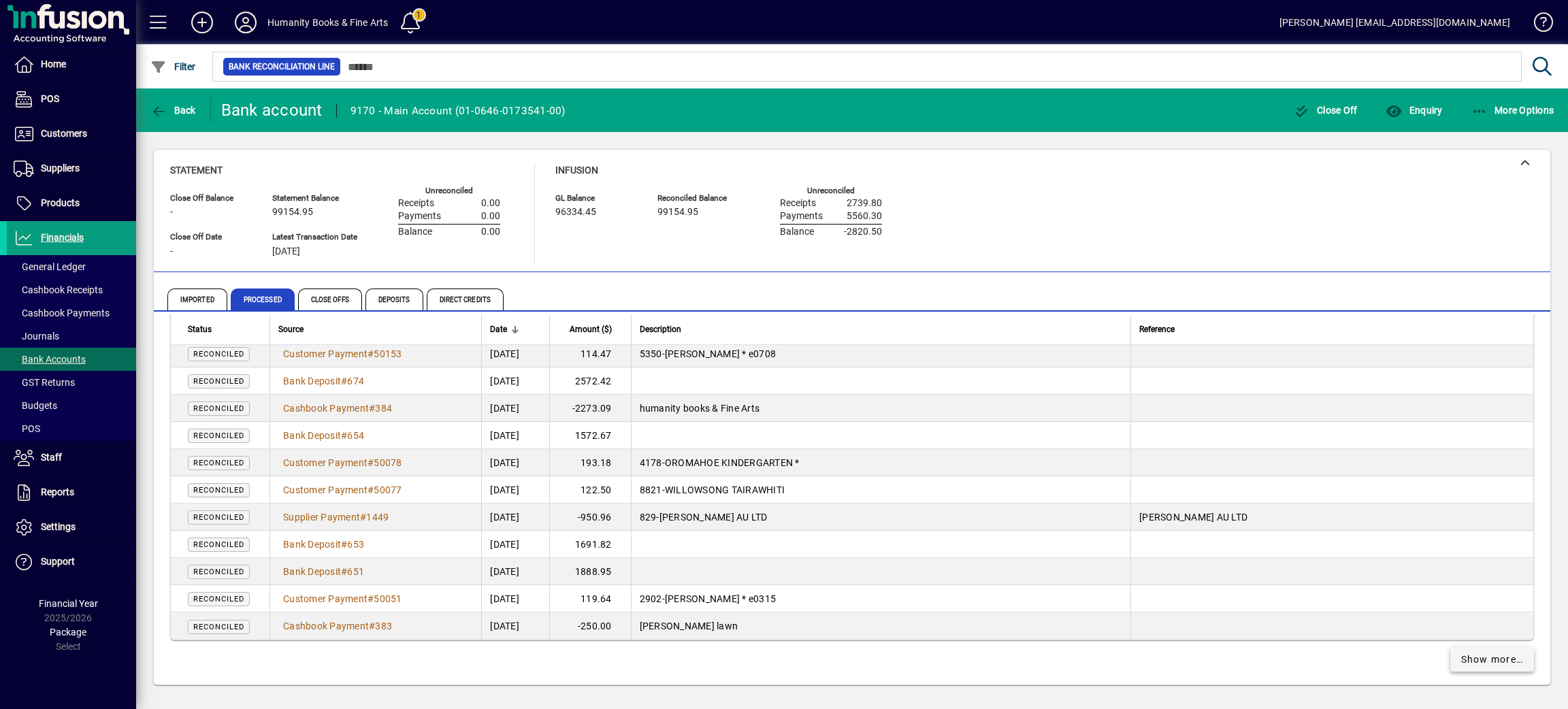
click at [1461, 653] on span "Show more…" at bounding box center [1492, 660] width 62 height 14
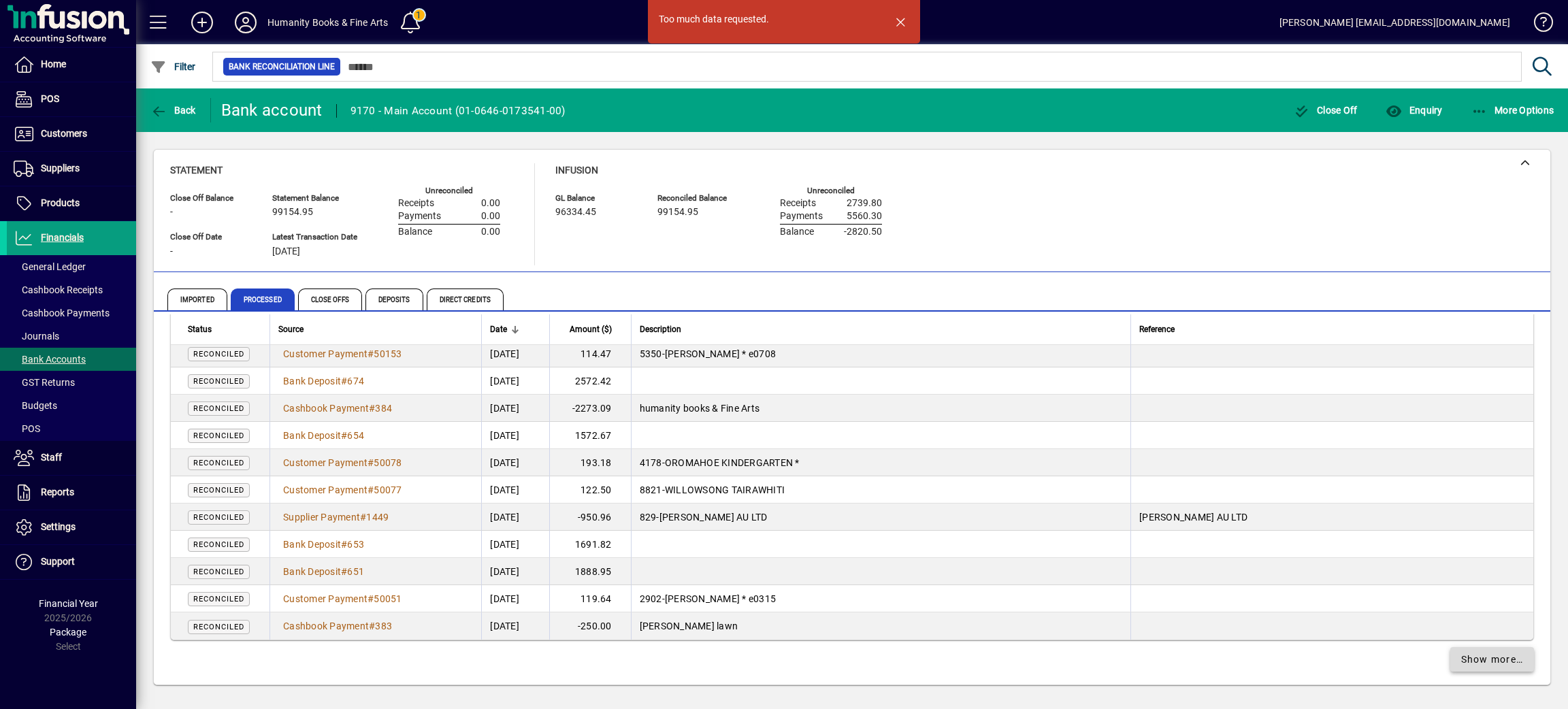
click at [1461, 660] on span "Show more…" at bounding box center [1492, 660] width 62 height 14
click at [1461, 656] on span "Show more…" at bounding box center [1492, 660] width 62 height 14
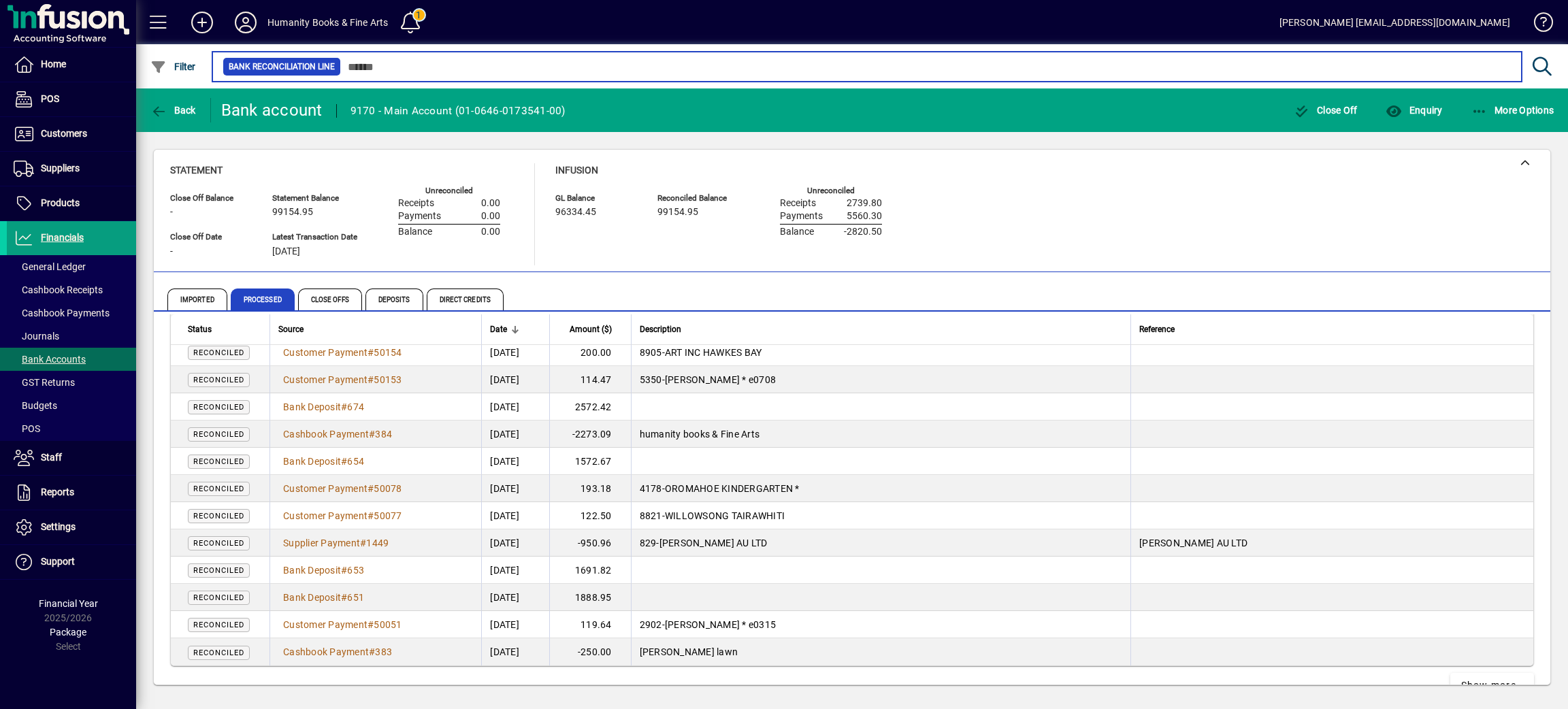
scroll to position [26947, 0]
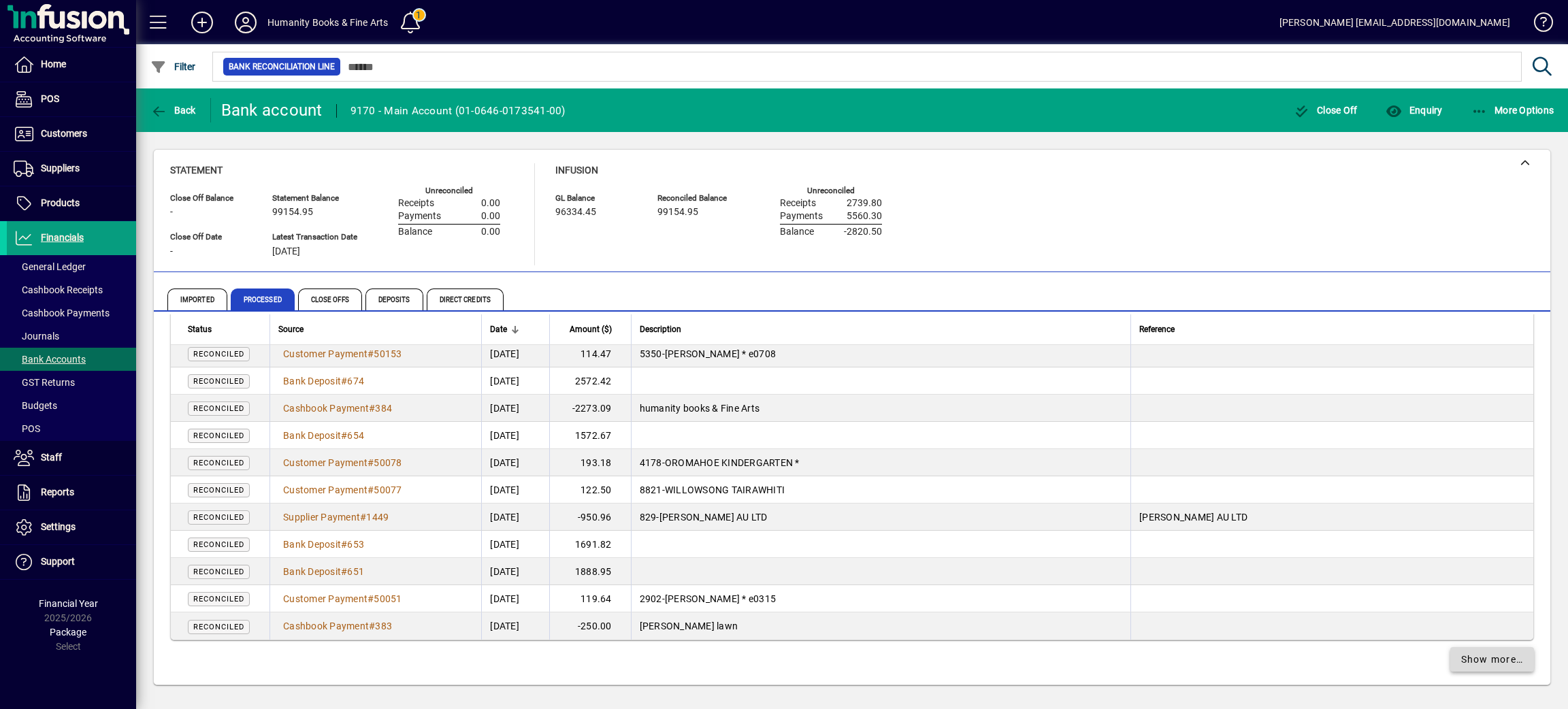
click at [1461, 660] on span "Show more…" at bounding box center [1492, 660] width 62 height 14
click at [1463, 645] on span at bounding box center [1493, 659] width 85 height 32
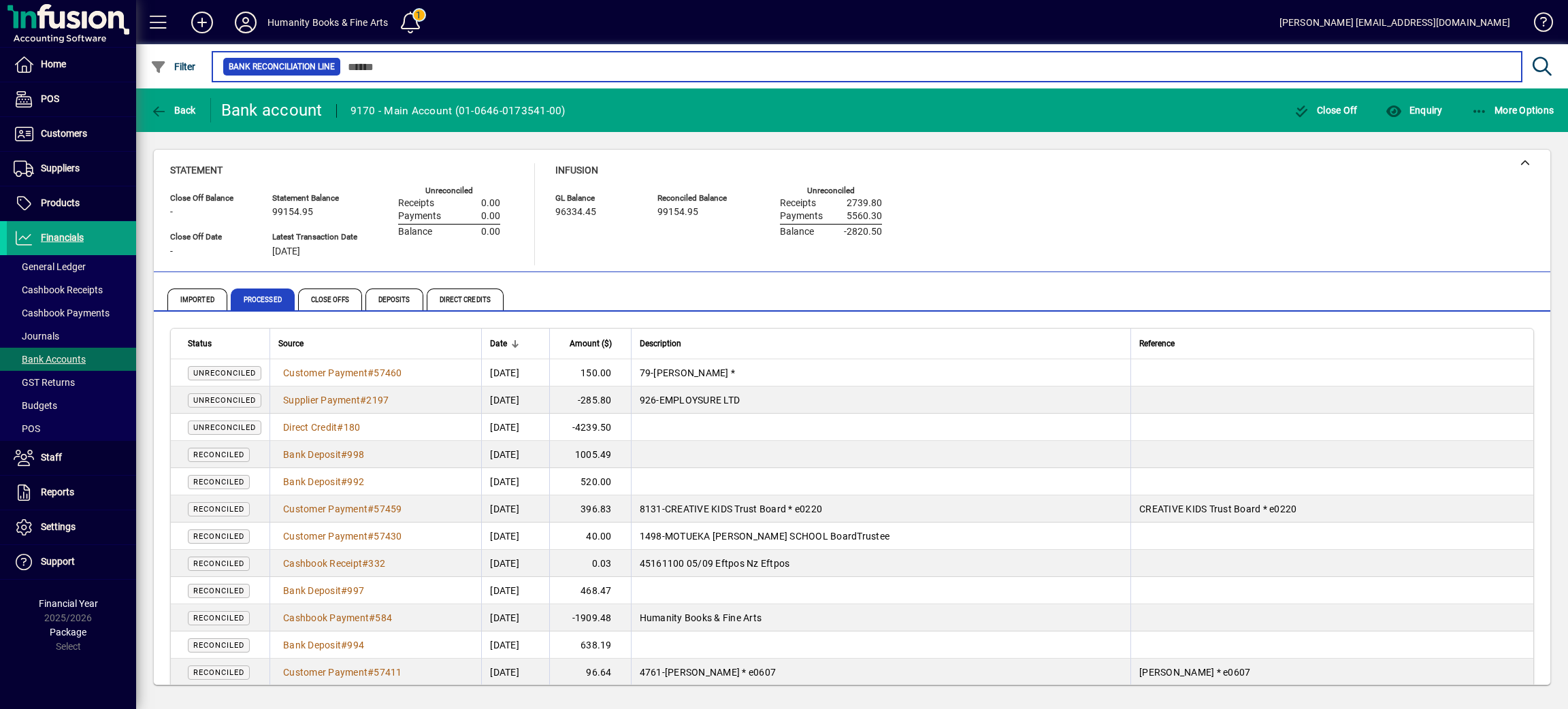
scroll to position [102, 0]
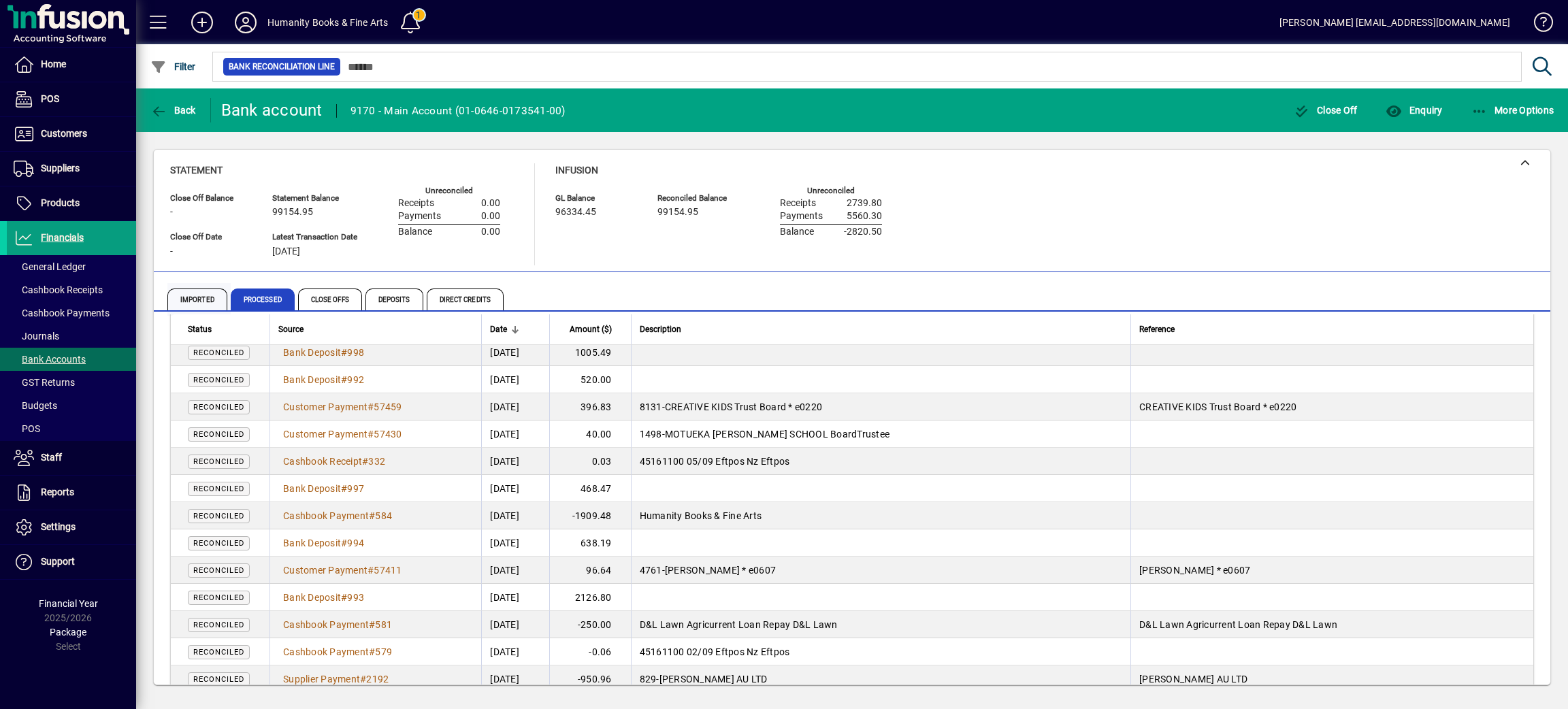
click at [186, 297] on span "Imported" at bounding box center [197, 300] width 60 height 22
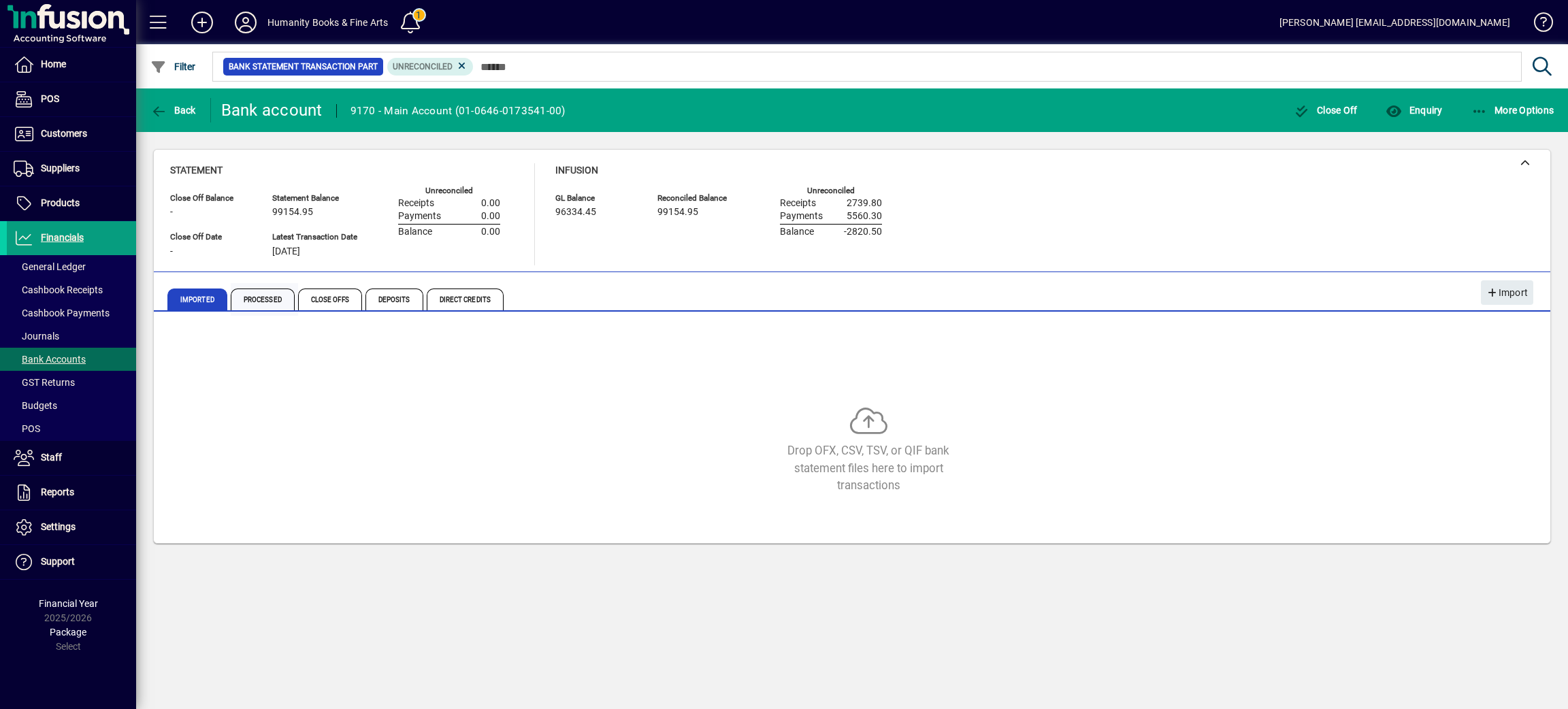
click at [248, 304] on span "Processed" at bounding box center [262, 300] width 64 height 22
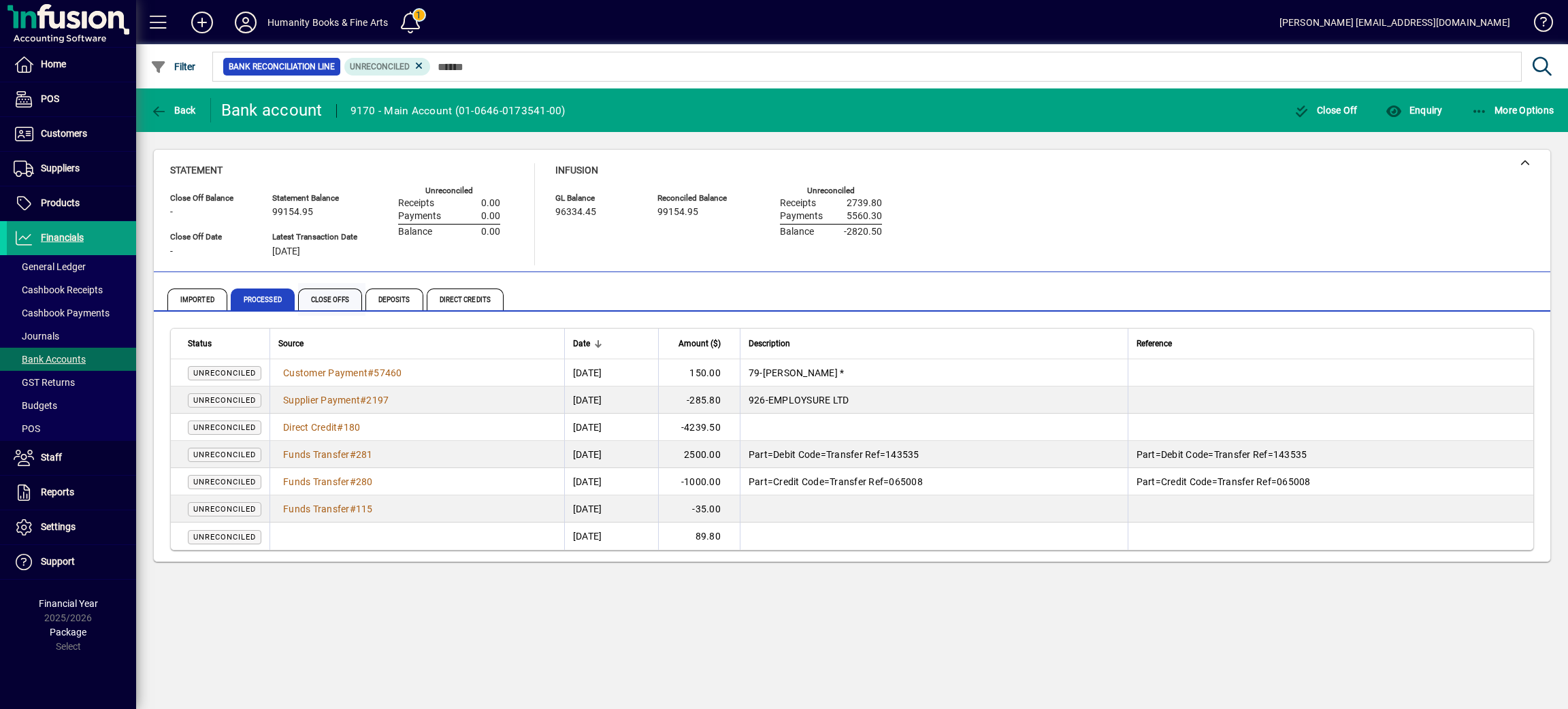
click at [322, 297] on span "Close Offs" at bounding box center [330, 300] width 64 height 22
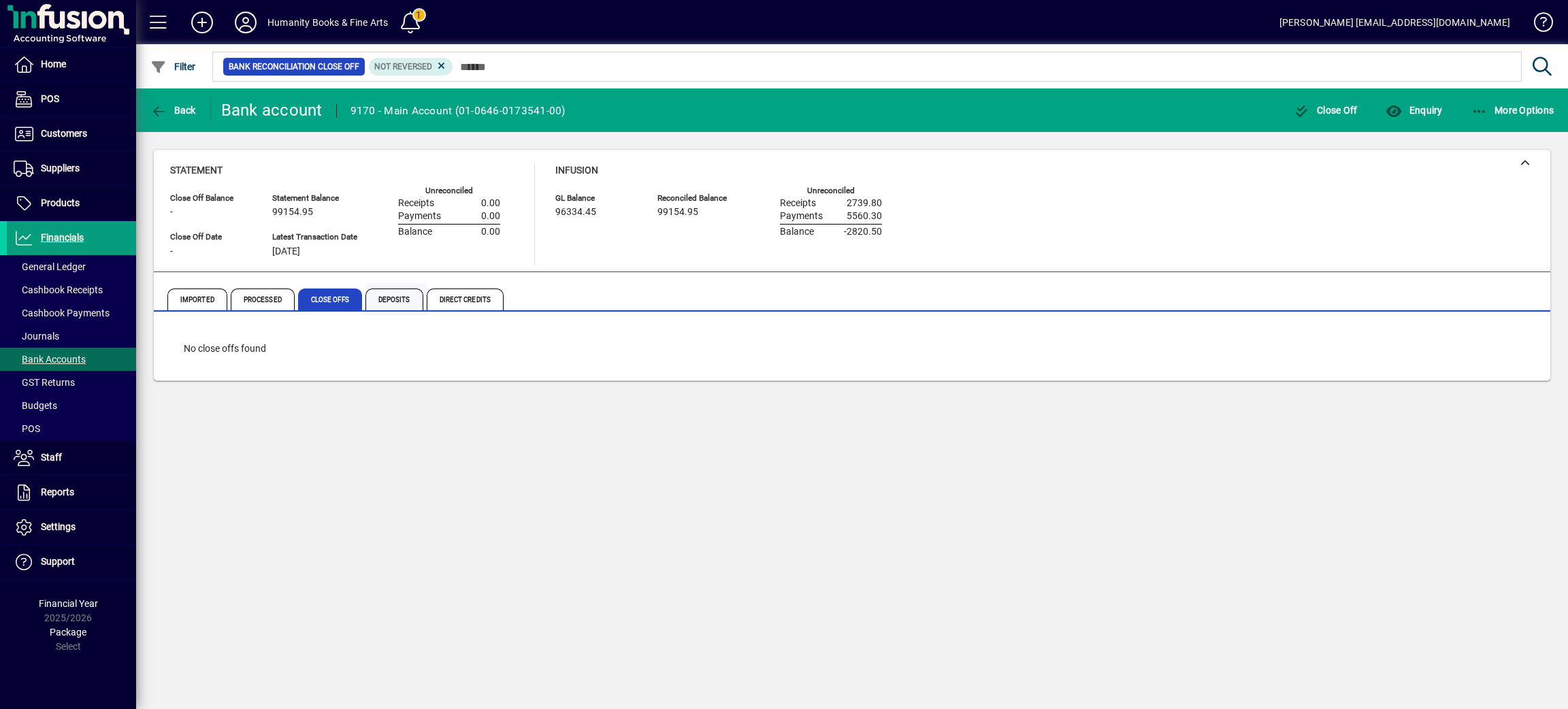
click at [402, 306] on span "Deposits" at bounding box center [394, 300] width 58 height 22
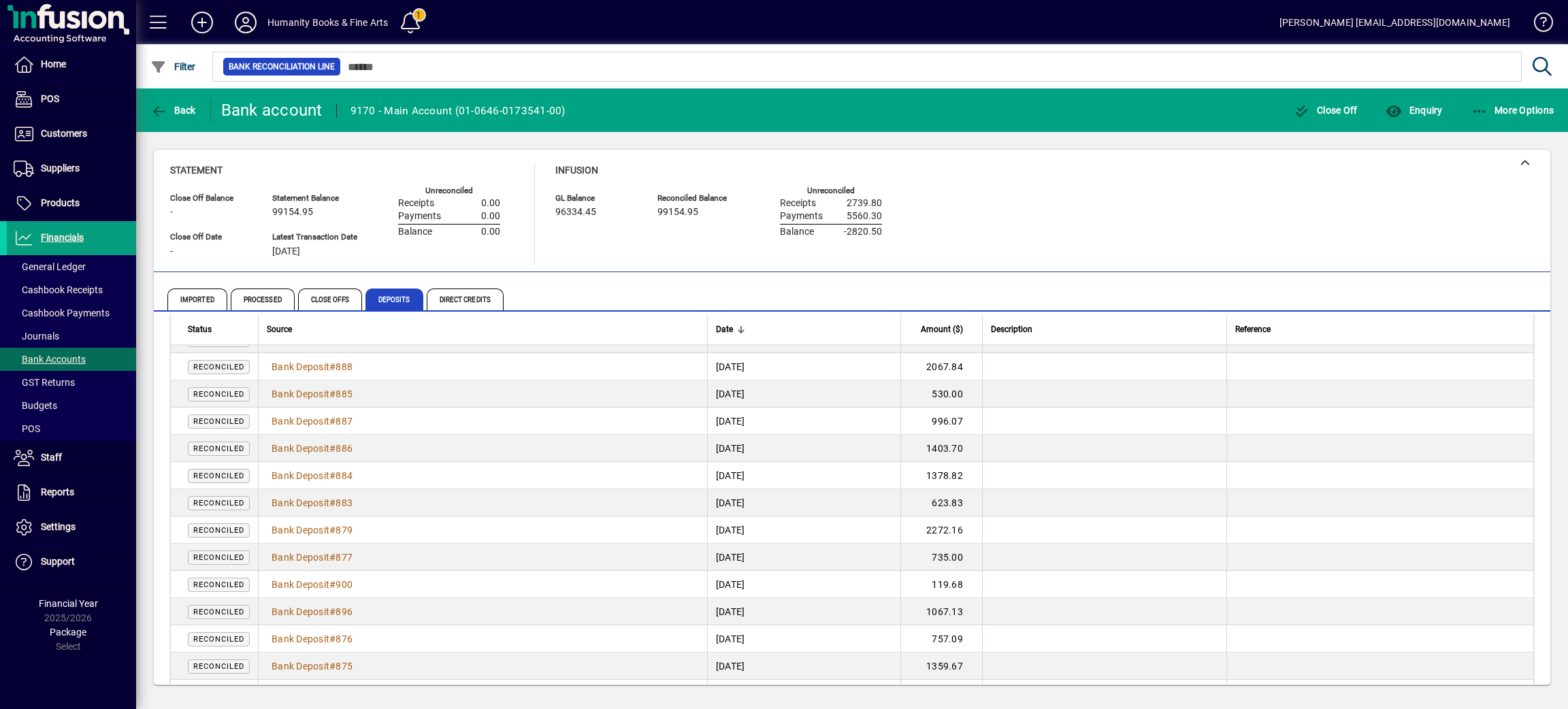
scroll to position [2446, 0]
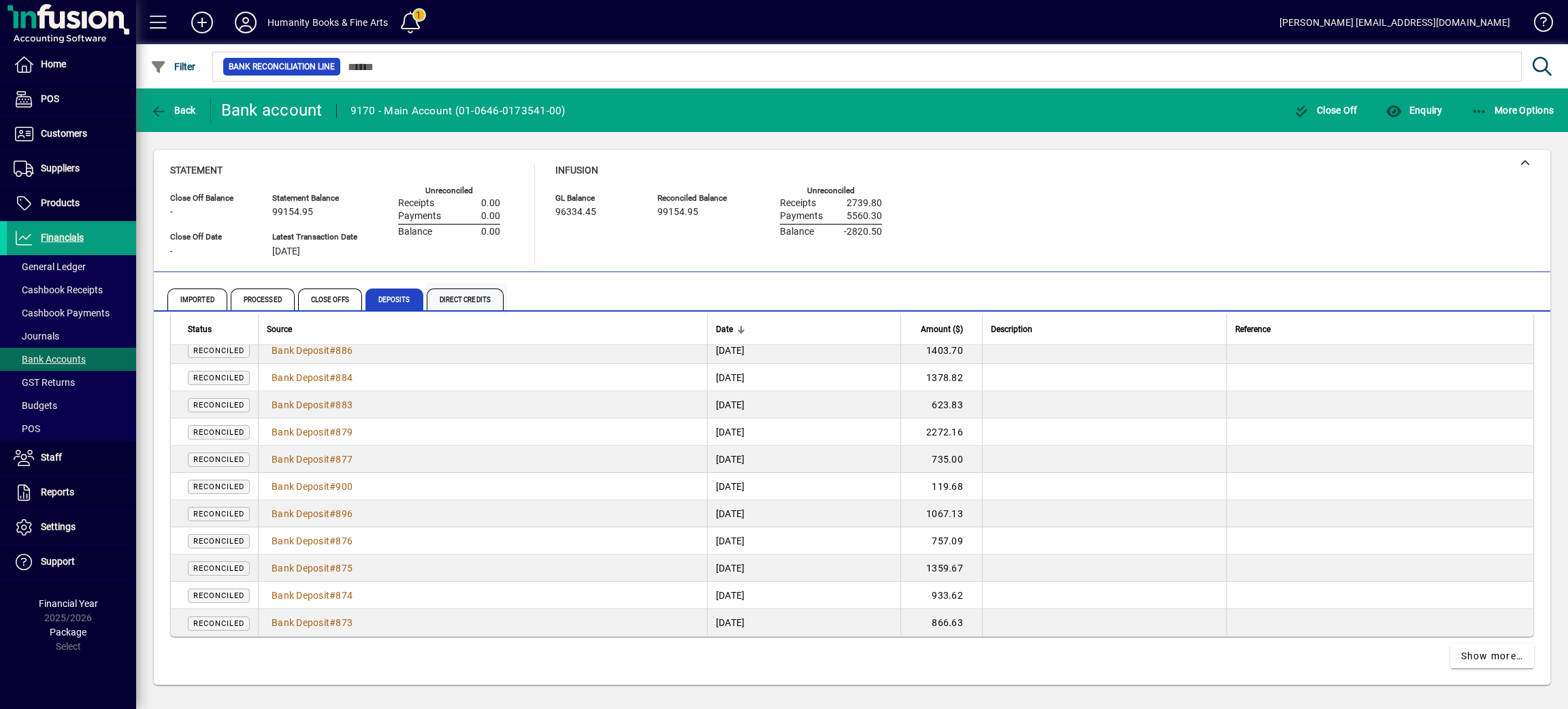
click at [492, 305] on span "Direct Credits" at bounding box center [465, 300] width 77 height 22
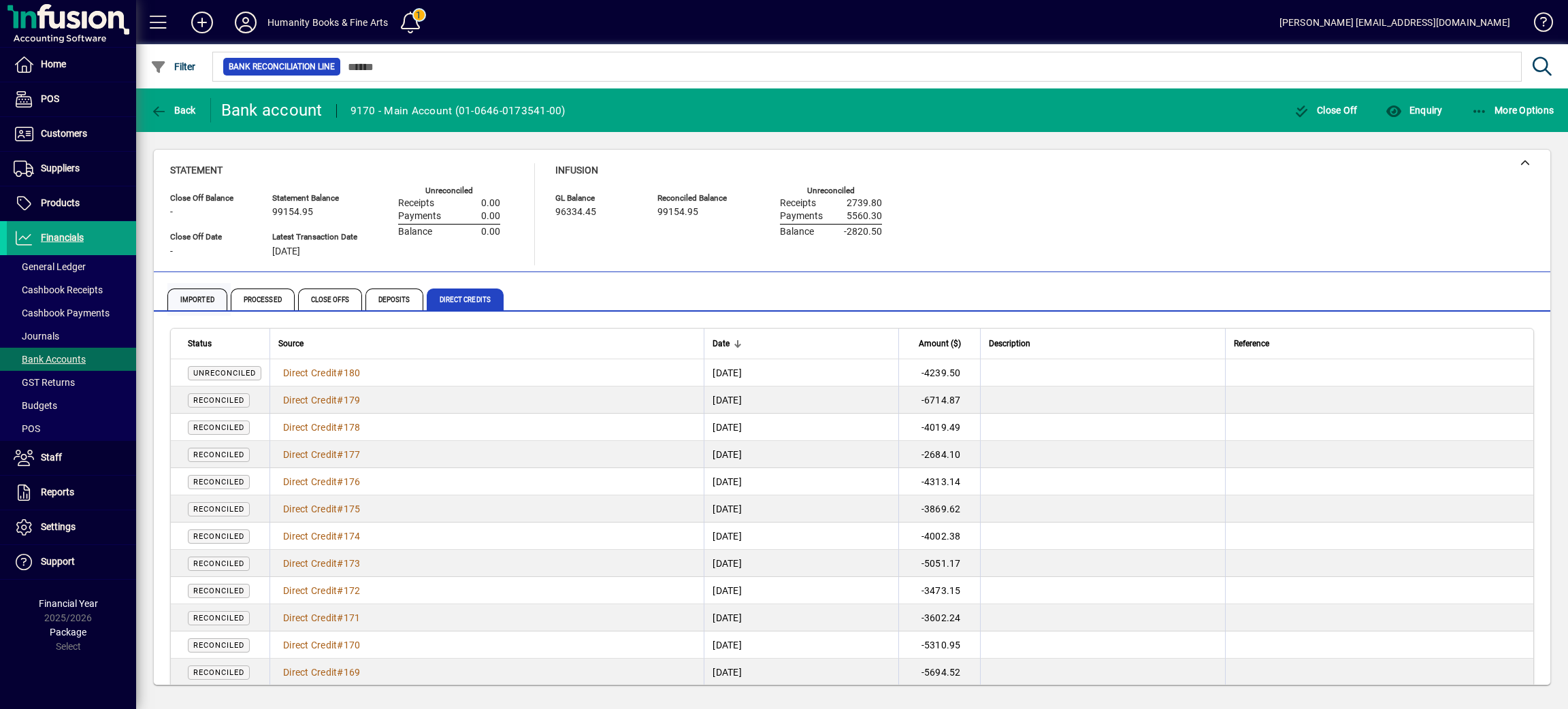
drag, startPoint x: 258, startPoint y: 296, endPoint x: 199, endPoint y: 306, distance: 59.8
click at [254, 300] on span "Processed" at bounding box center [262, 300] width 64 height 22
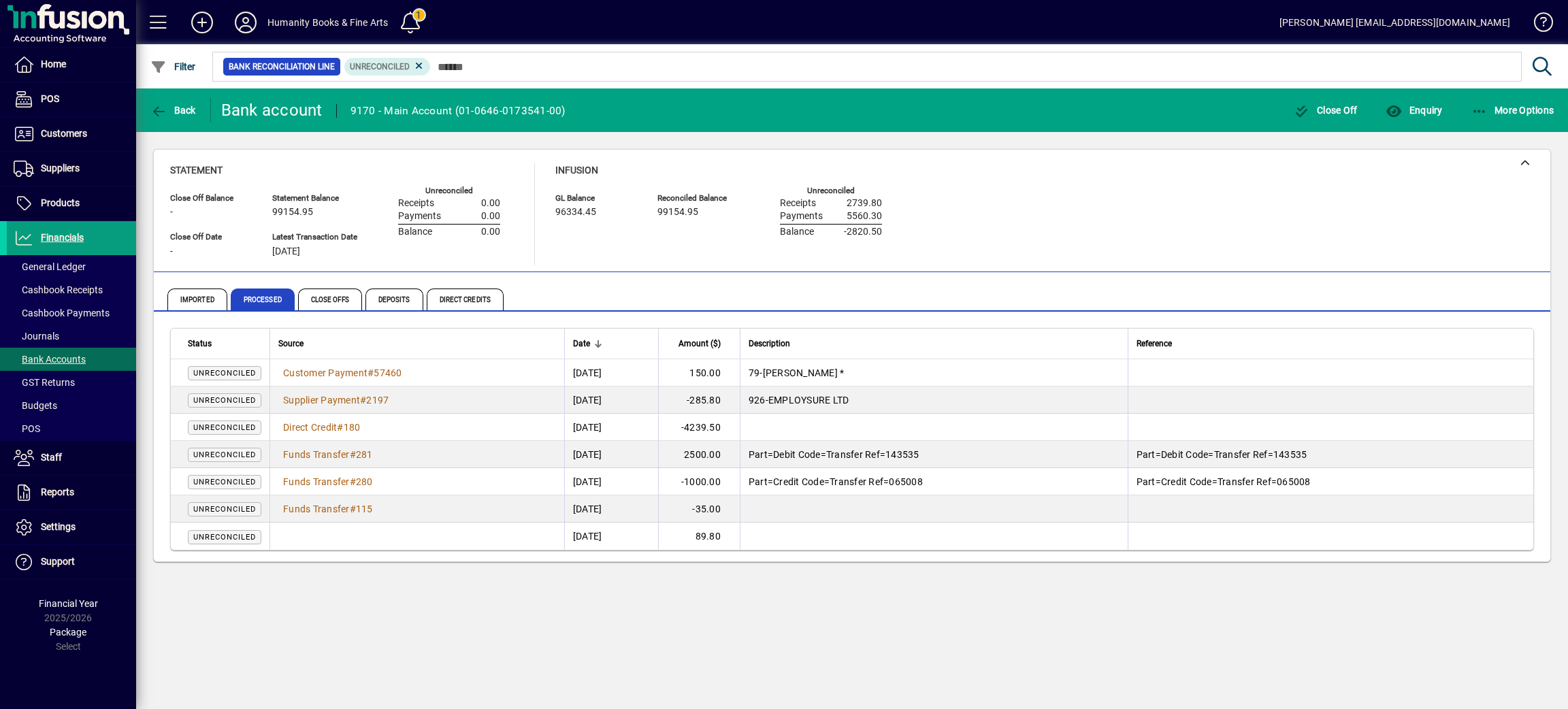
click at [191, 306] on span "Imported" at bounding box center [197, 300] width 60 height 22
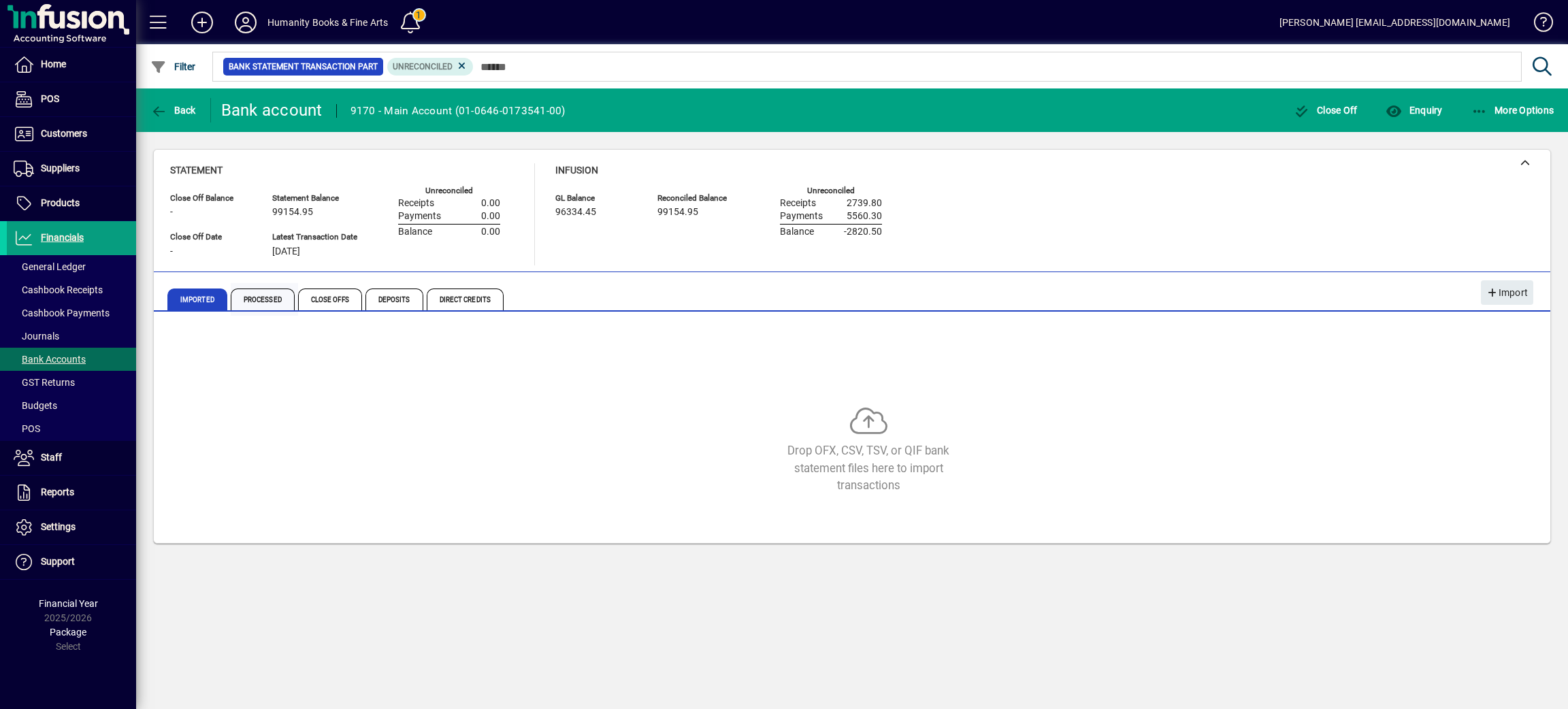
drag, startPoint x: 262, startPoint y: 283, endPoint x: 279, endPoint y: 284, distance: 17.0
click at [263, 282] on div "Imported Processed Close Offs Deposits Direct Credits" at bounding box center [852, 292] width 1396 height 40
click at [334, 293] on span "Close Offs" at bounding box center [330, 300] width 64 height 22
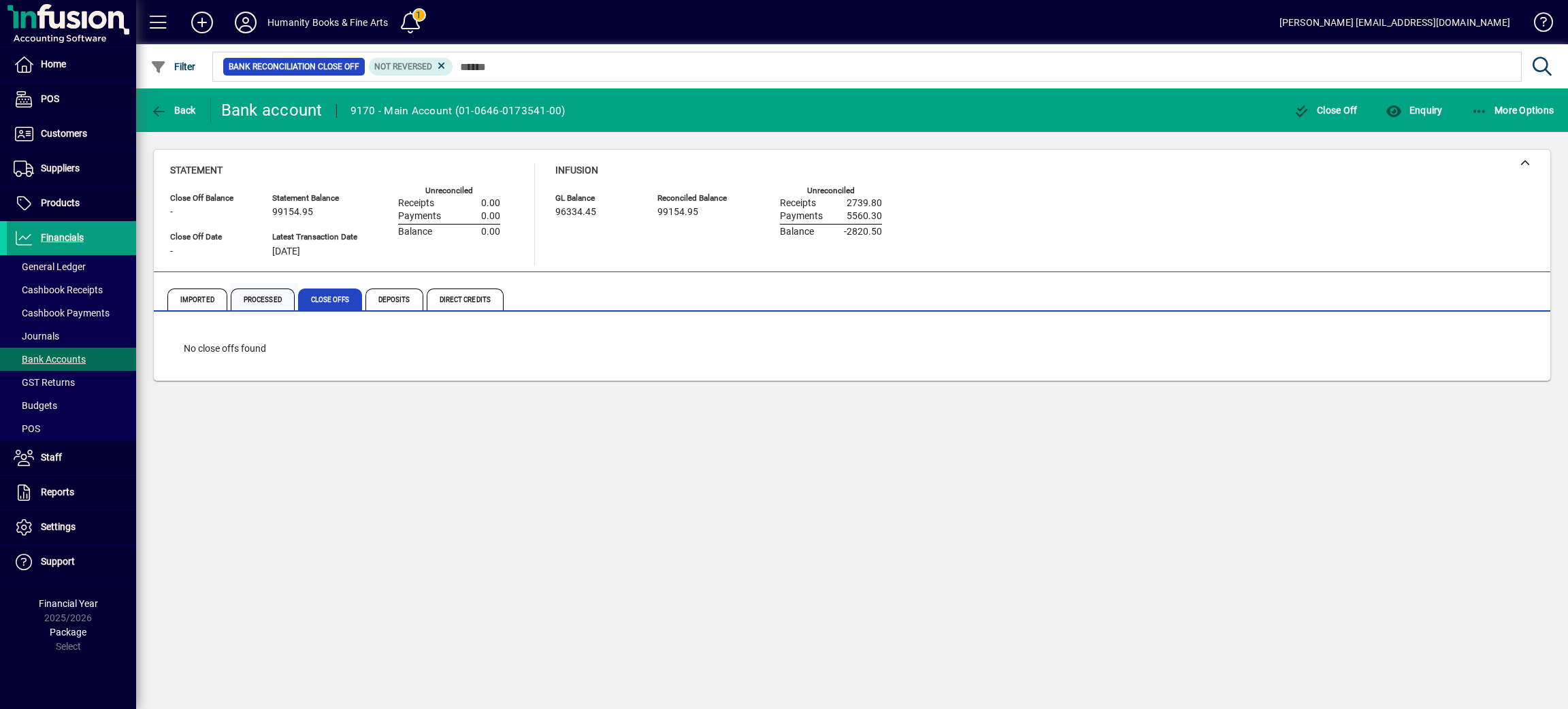
click at [240, 292] on span "Processed" at bounding box center [262, 300] width 64 height 22
